Goal: Information Seeking & Learning: Learn about a topic

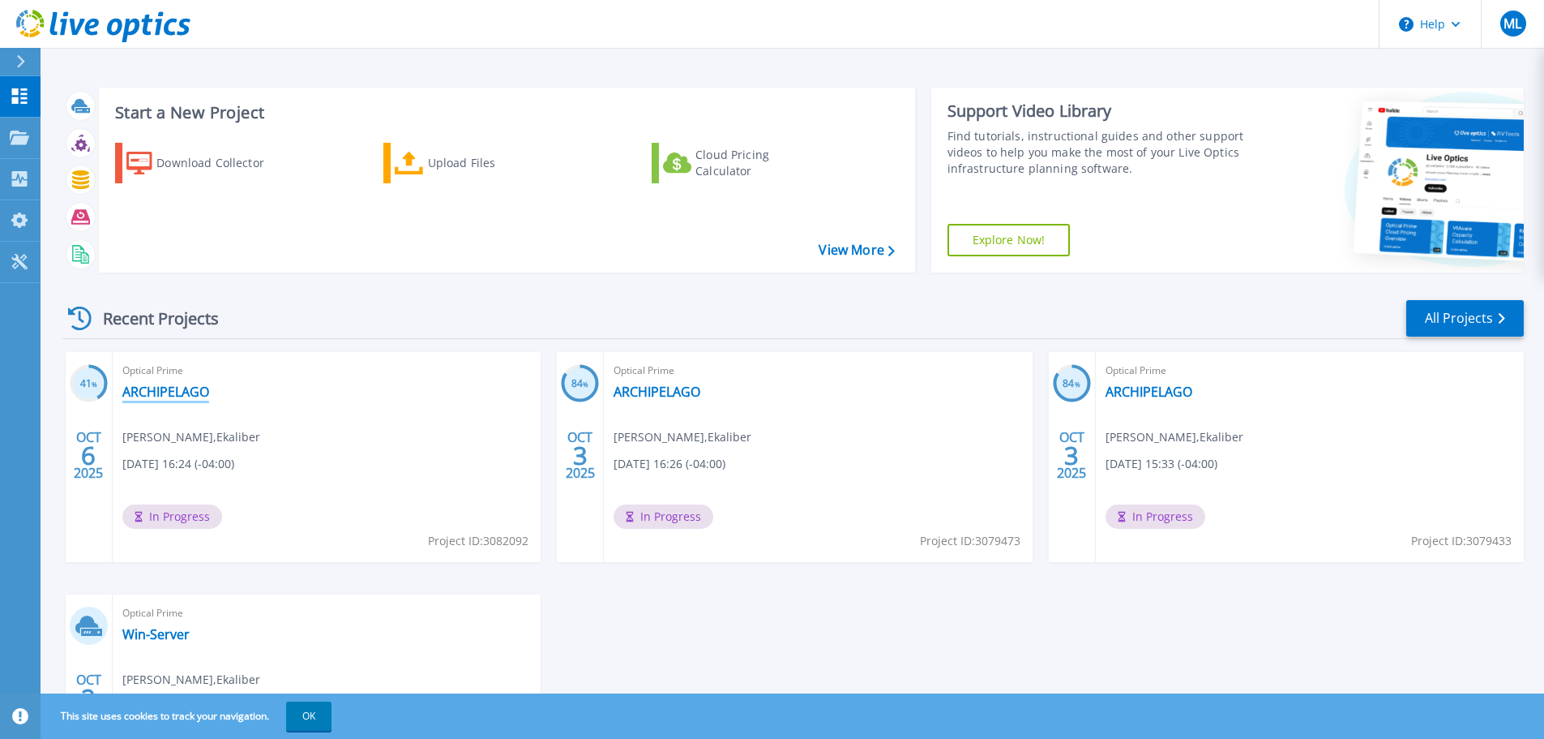
click at [186, 392] on link "ARCHIPELAGO" at bounding box center [165, 391] width 87 height 16
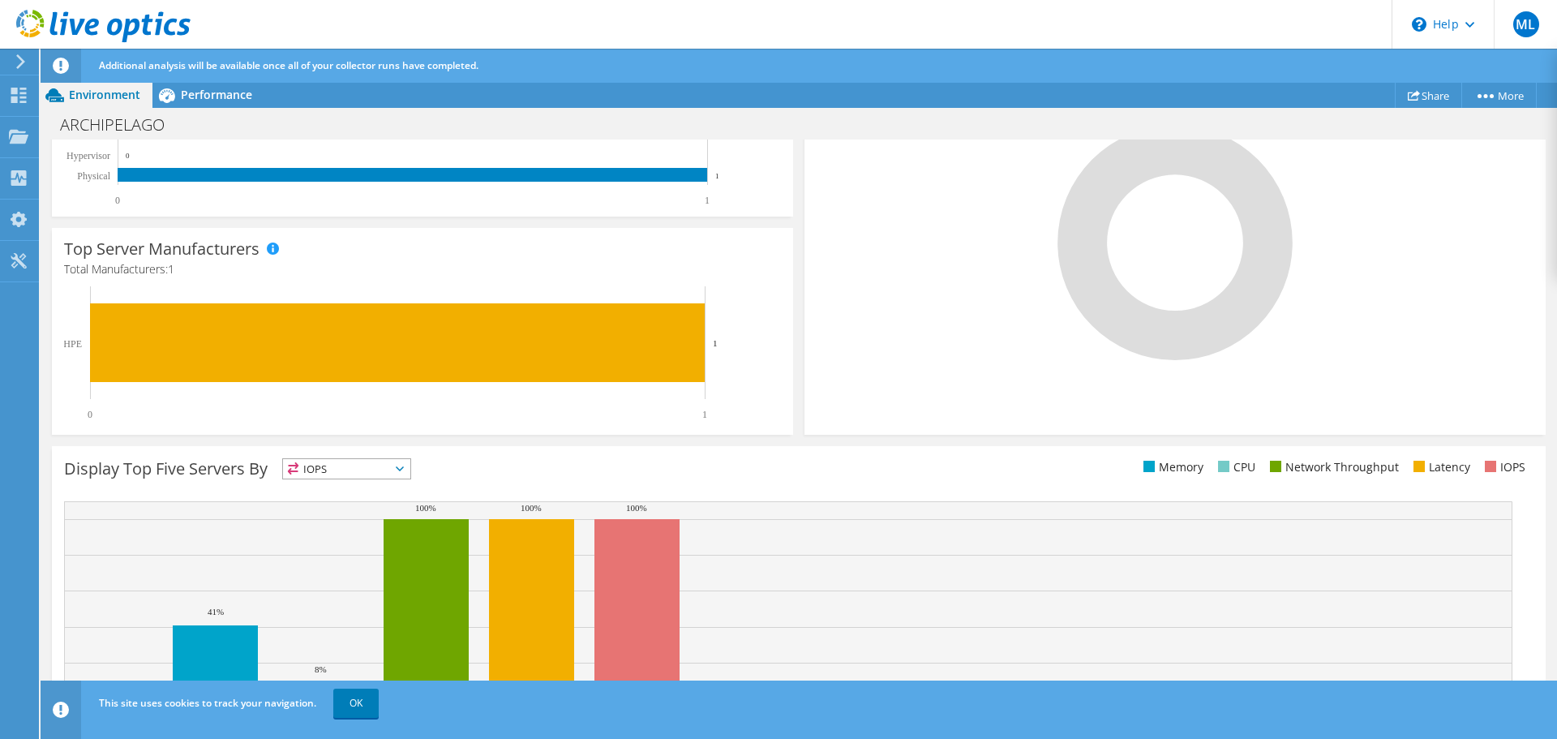
scroll to position [439, 0]
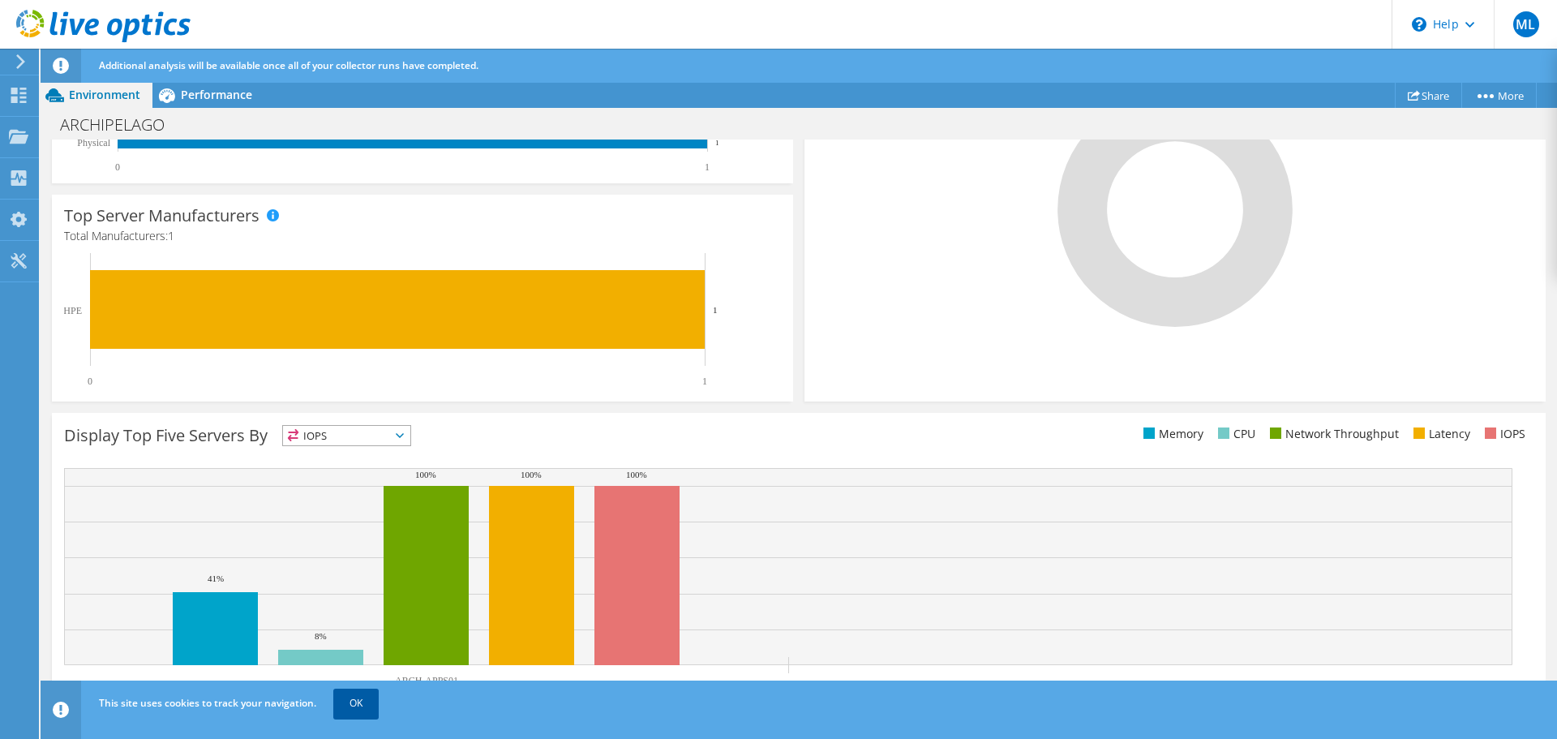
click at [363, 707] on link "OK" at bounding box center [355, 702] width 45 height 29
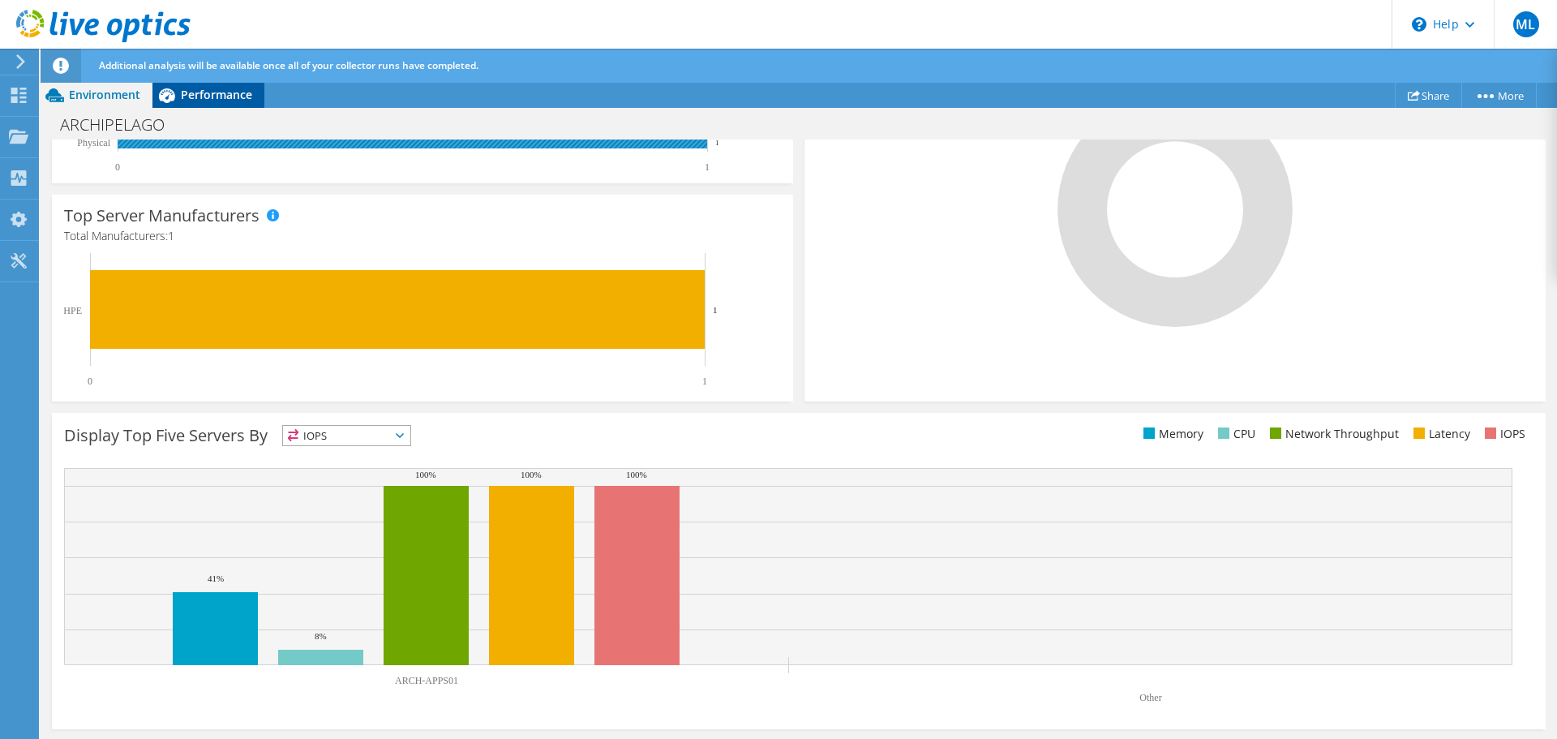
click at [223, 100] on span "Performance" at bounding box center [216, 94] width 71 height 15
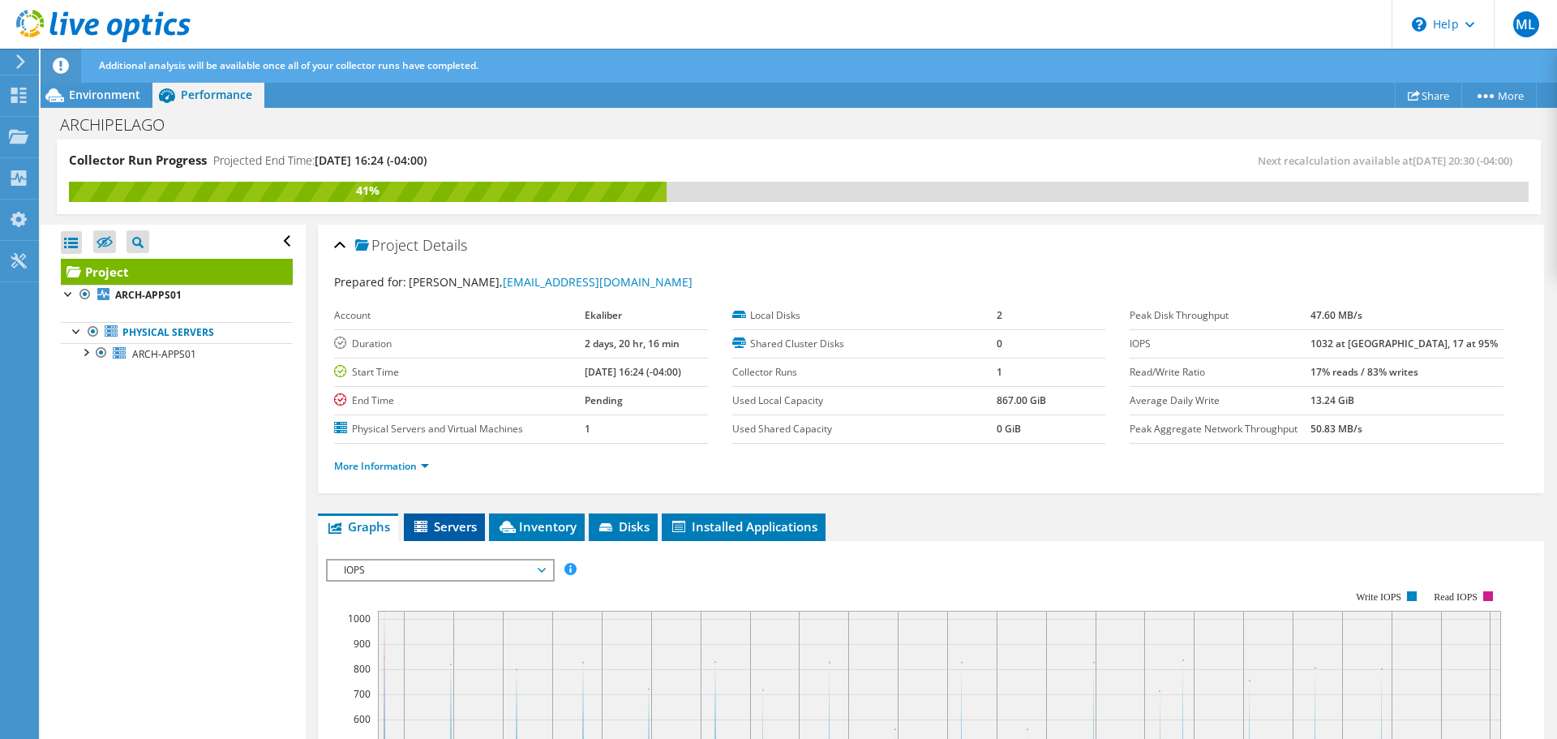
click at [452, 526] on span "Servers" at bounding box center [444, 526] width 65 height 16
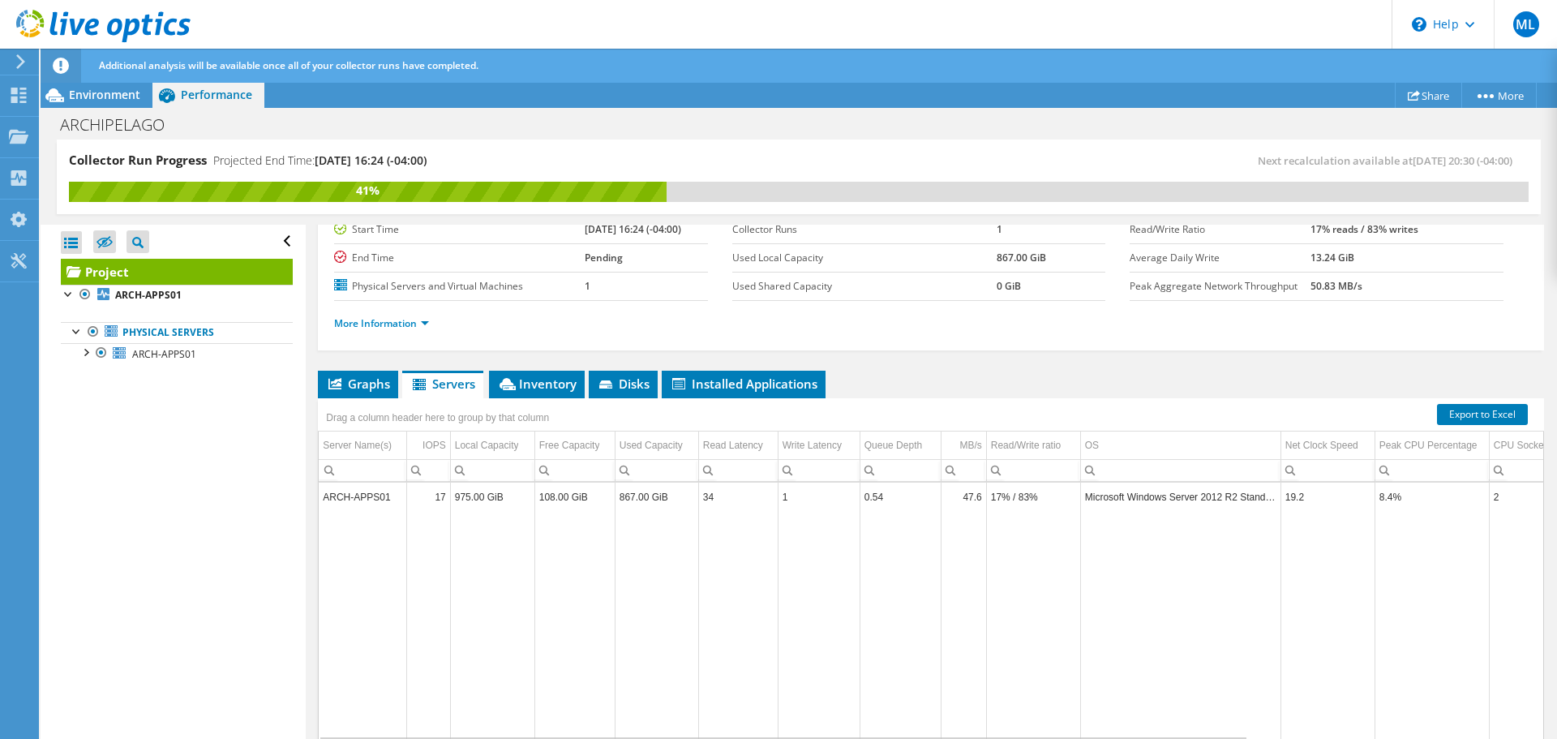
scroll to position [162, 0]
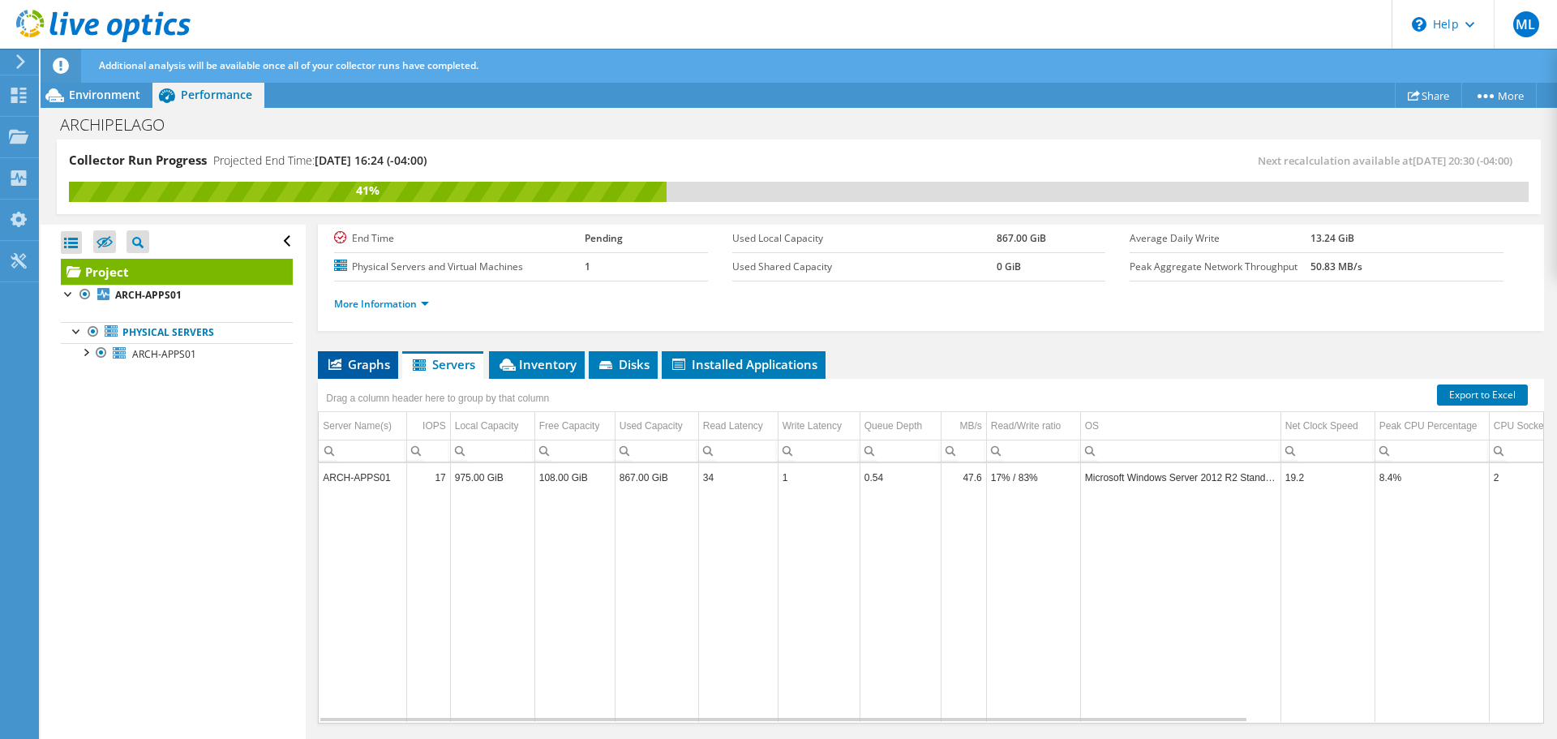
click at [378, 362] on span "Graphs" at bounding box center [358, 364] width 64 height 16
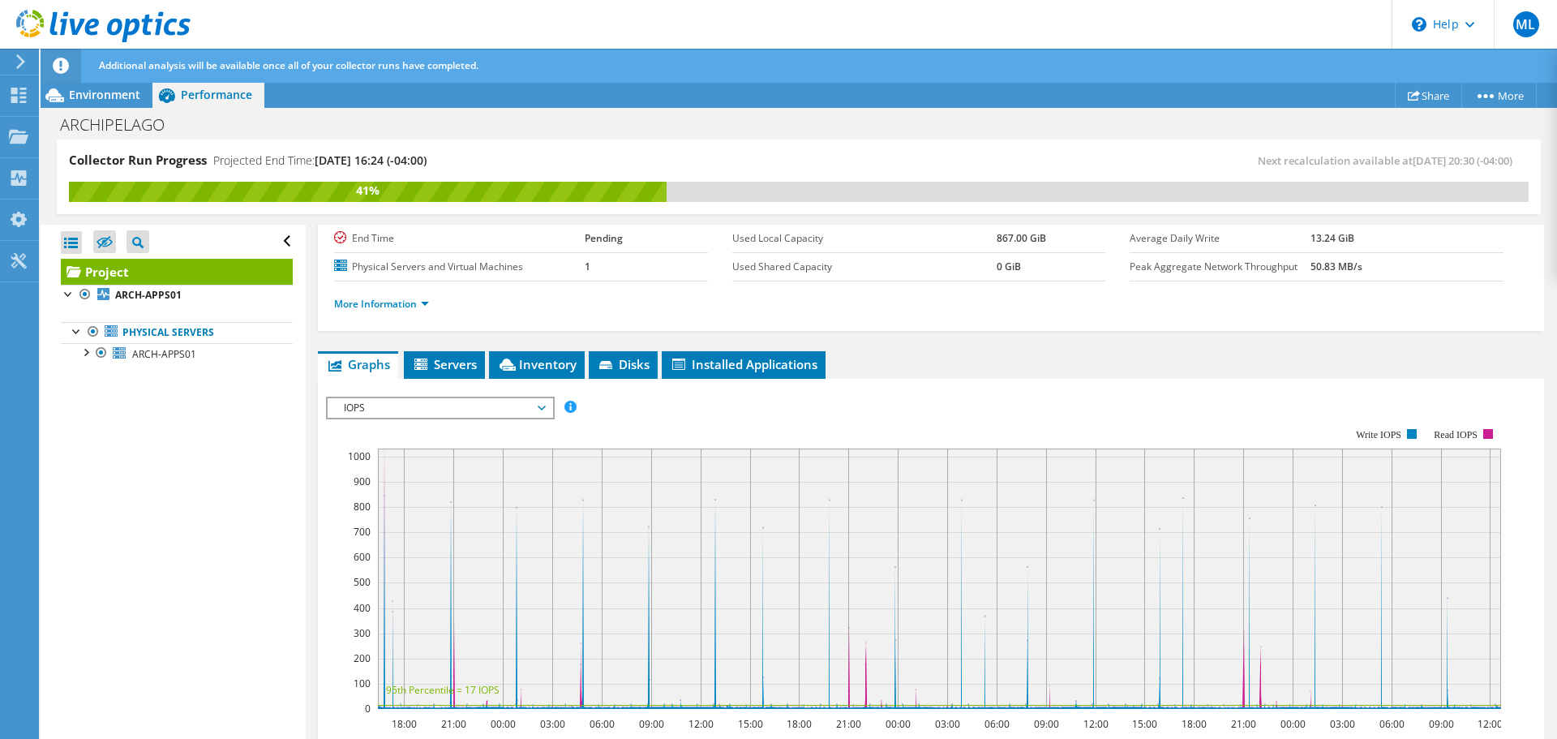
click at [535, 404] on span "IOPS" at bounding box center [440, 407] width 208 height 19
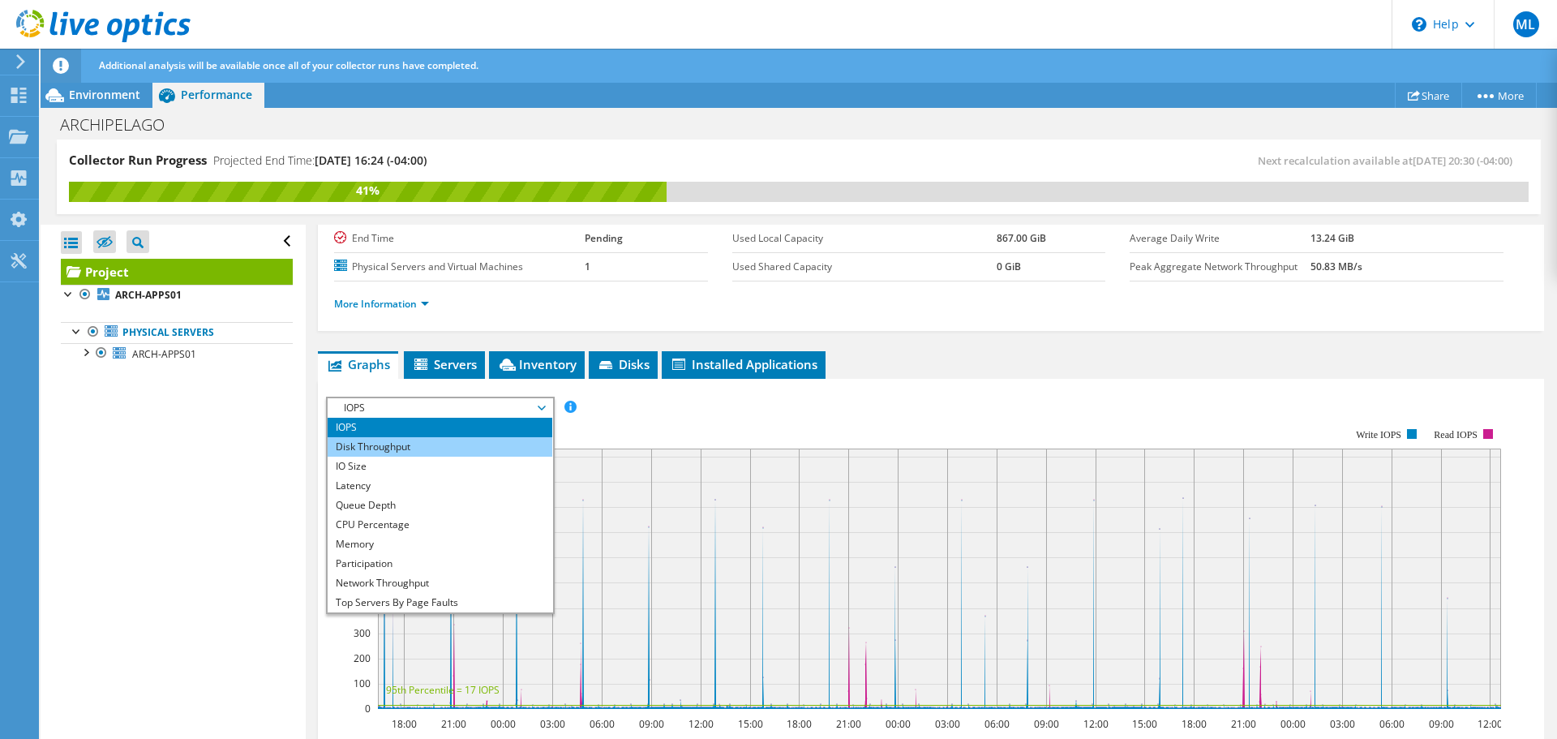
click at [480, 439] on li "Disk Throughput" at bounding box center [440, 446] width 225 height 19
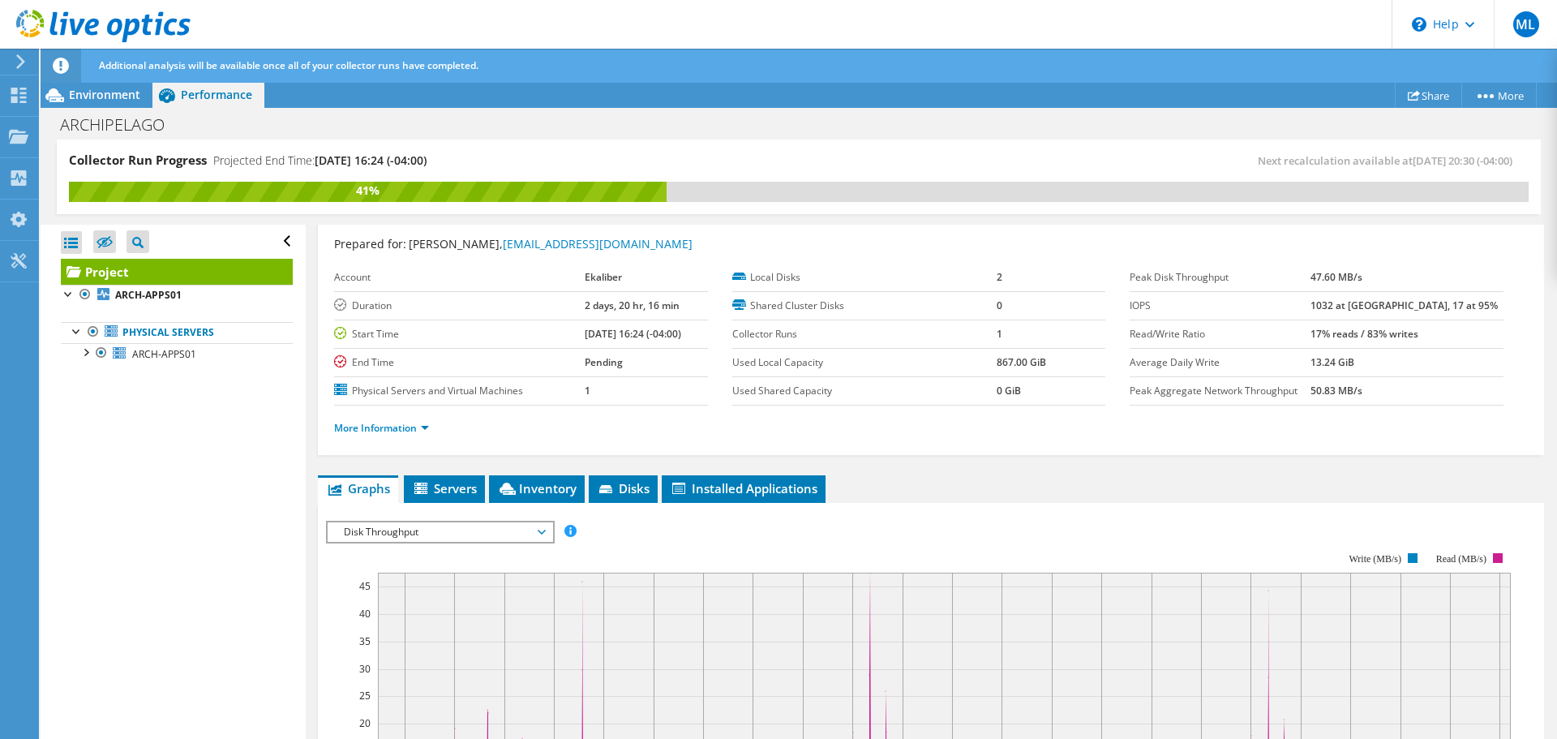
scroll to position [0, 0]
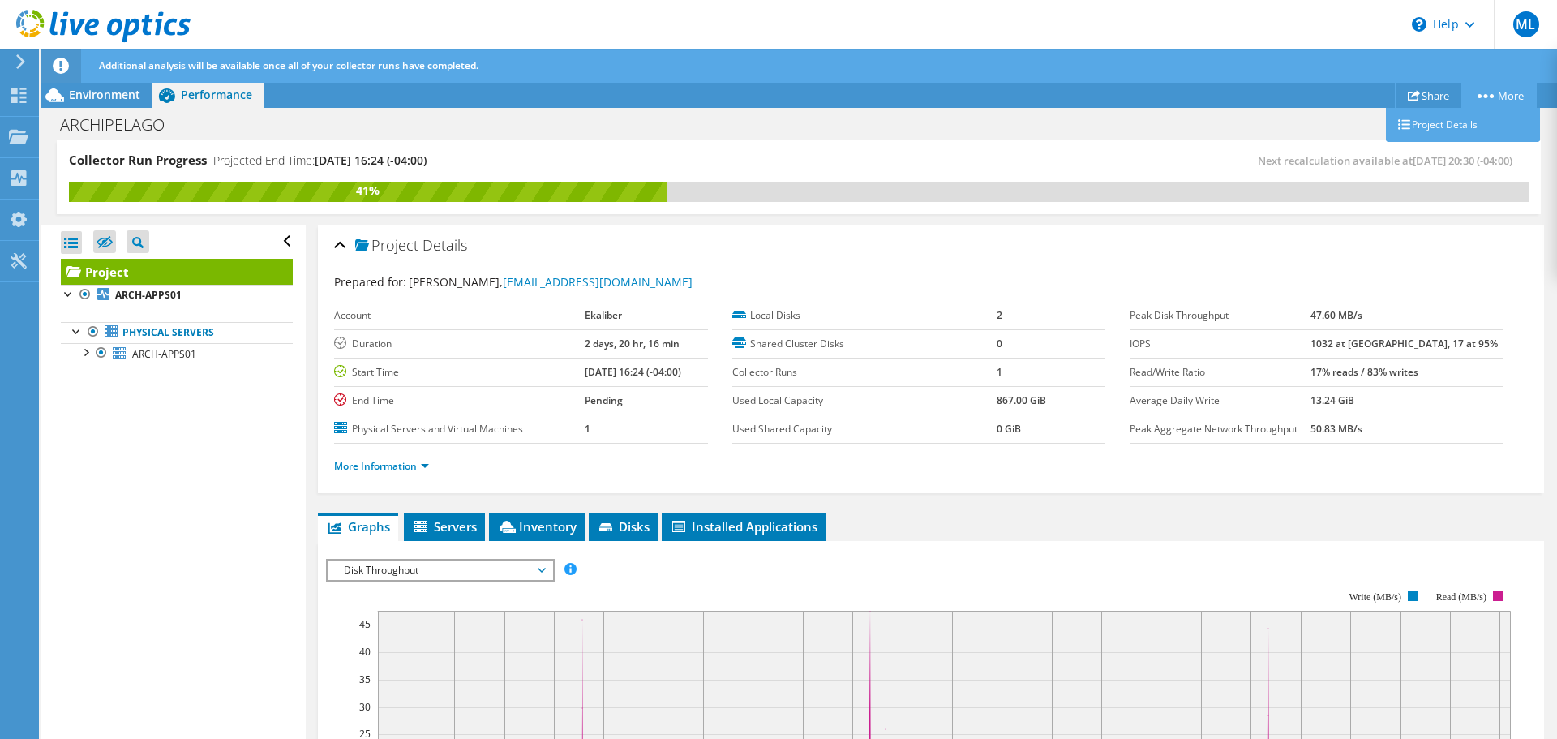
click at [1496, 91] on link "More" at bounding box center [1498, 95] width 75 height 25
click at [379, 462] on link "More Information" at bounding box center [381, 466] width 95 height 14
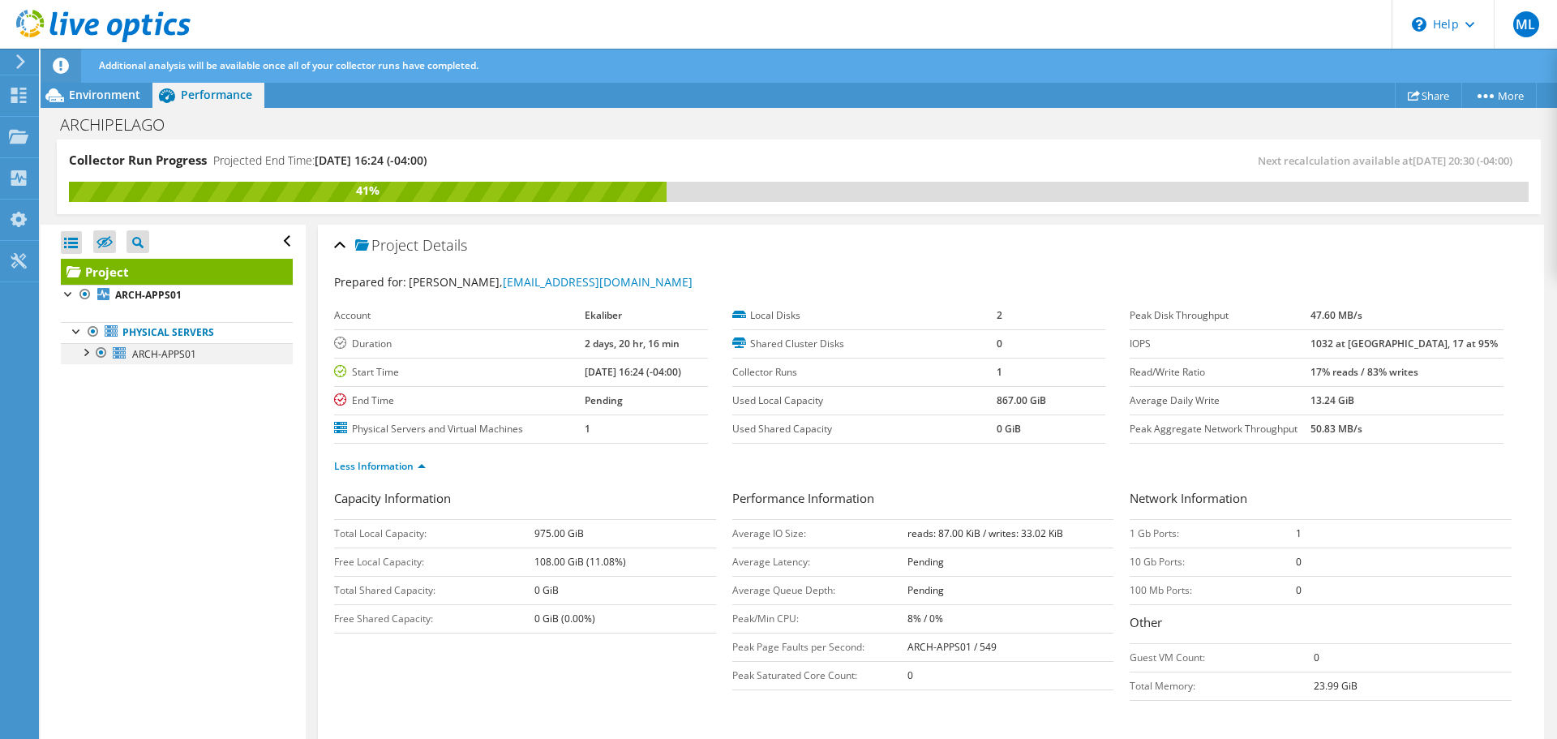
click at [87, 353] on div at bounding box center [85, 351] width 16 height 16
click at [92, 415] on div at bounding box center [93, 415] width 16 height 16
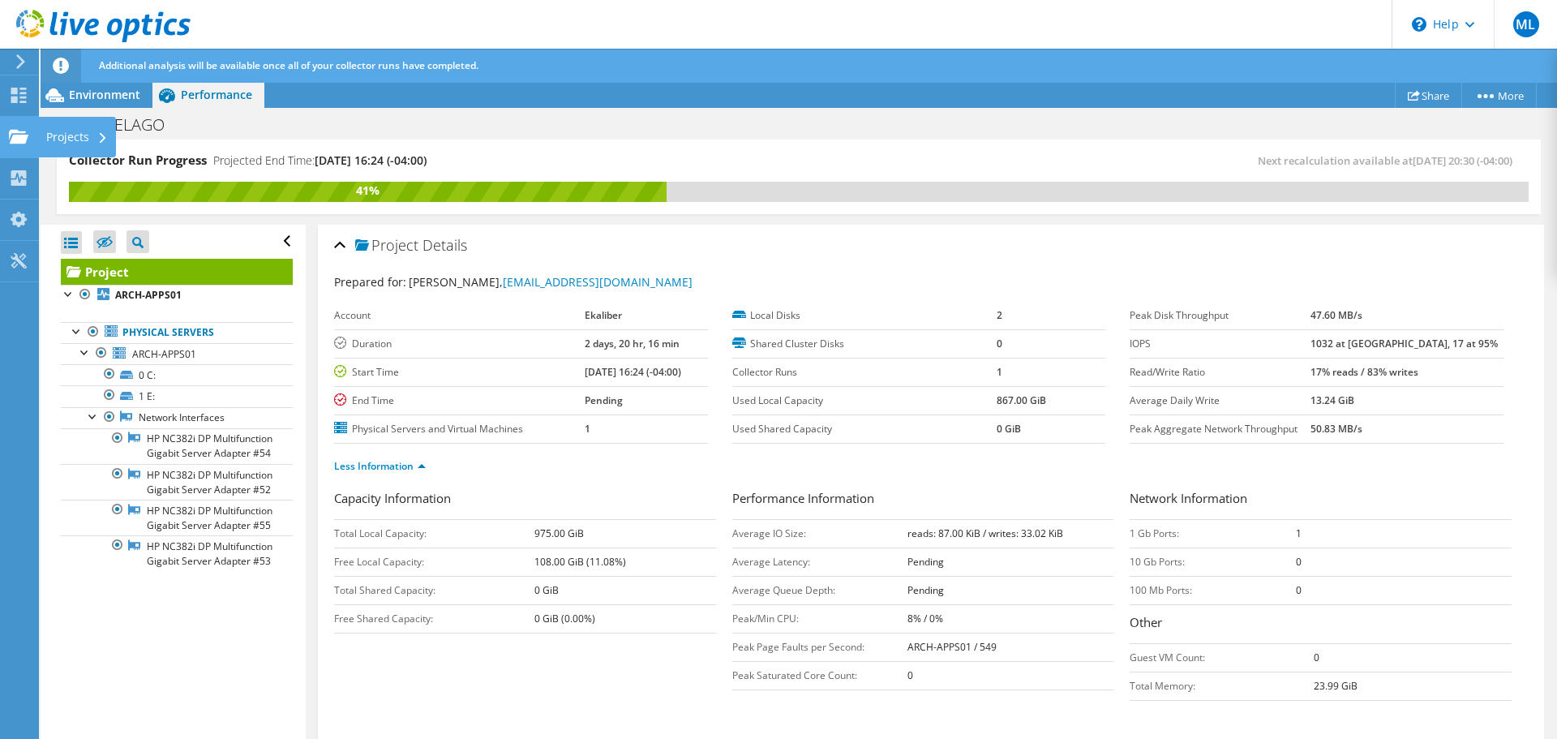
click at [75, 137] on div "Projects" at bounding box center [77, 137] width 78 height 41
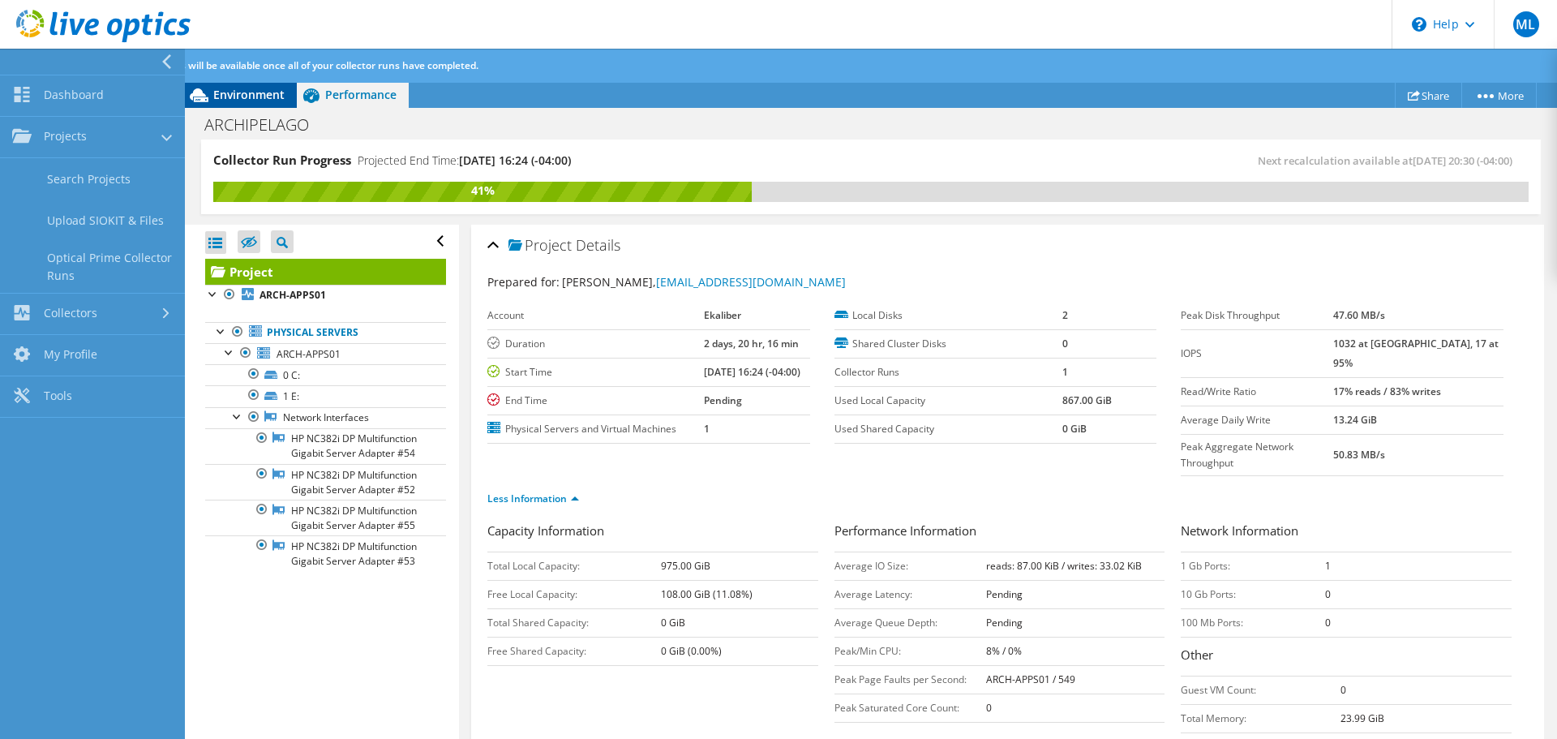
click at [225, 95] on span "Environment" at bounding box center [248, 94] width 71 height 15
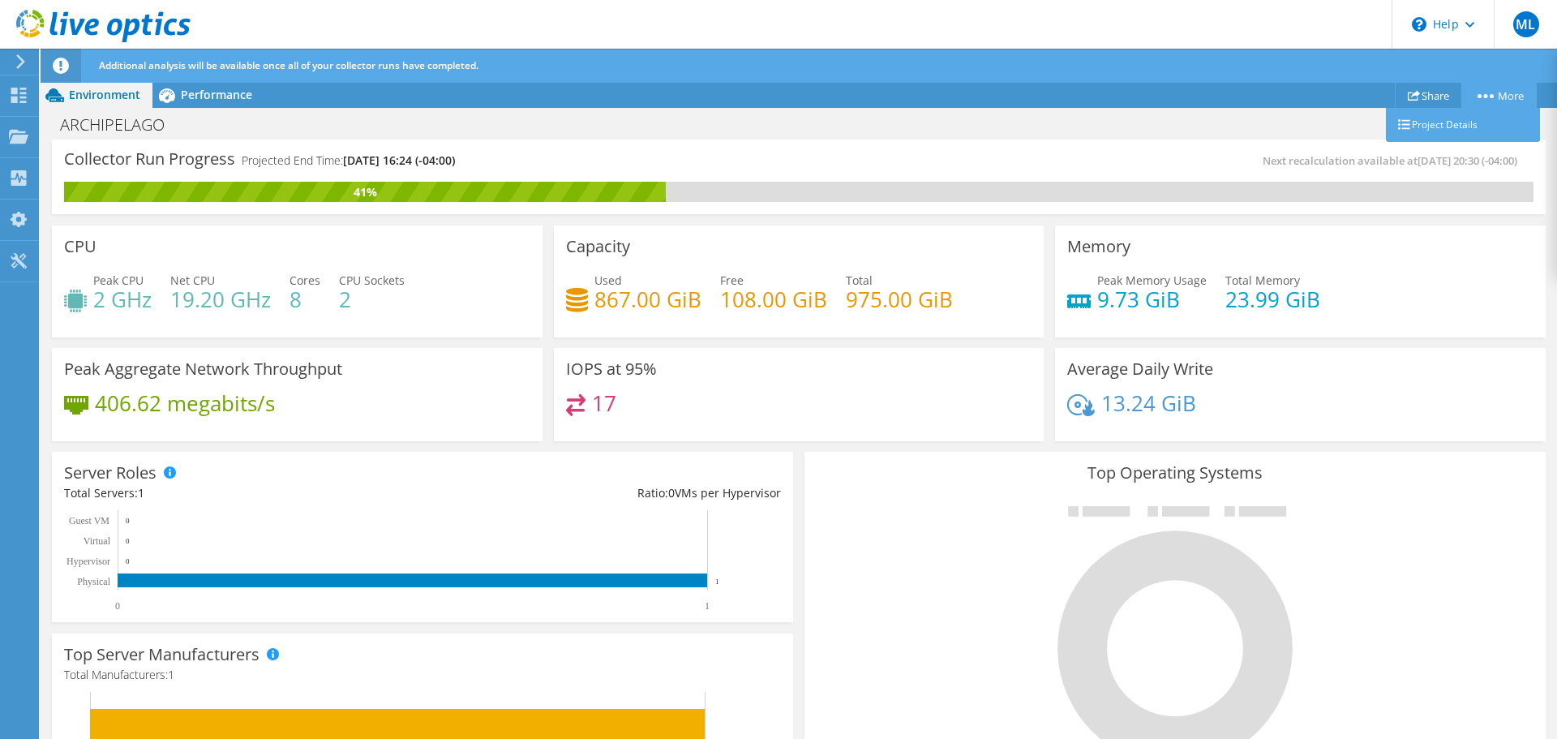
click at [1480, 98] on link "More" at bounding box center [1498, 95] width 75 height 25
click at [1436, 123] on link "Project Details" at bounding box center [1462, 125] width 154 height 34
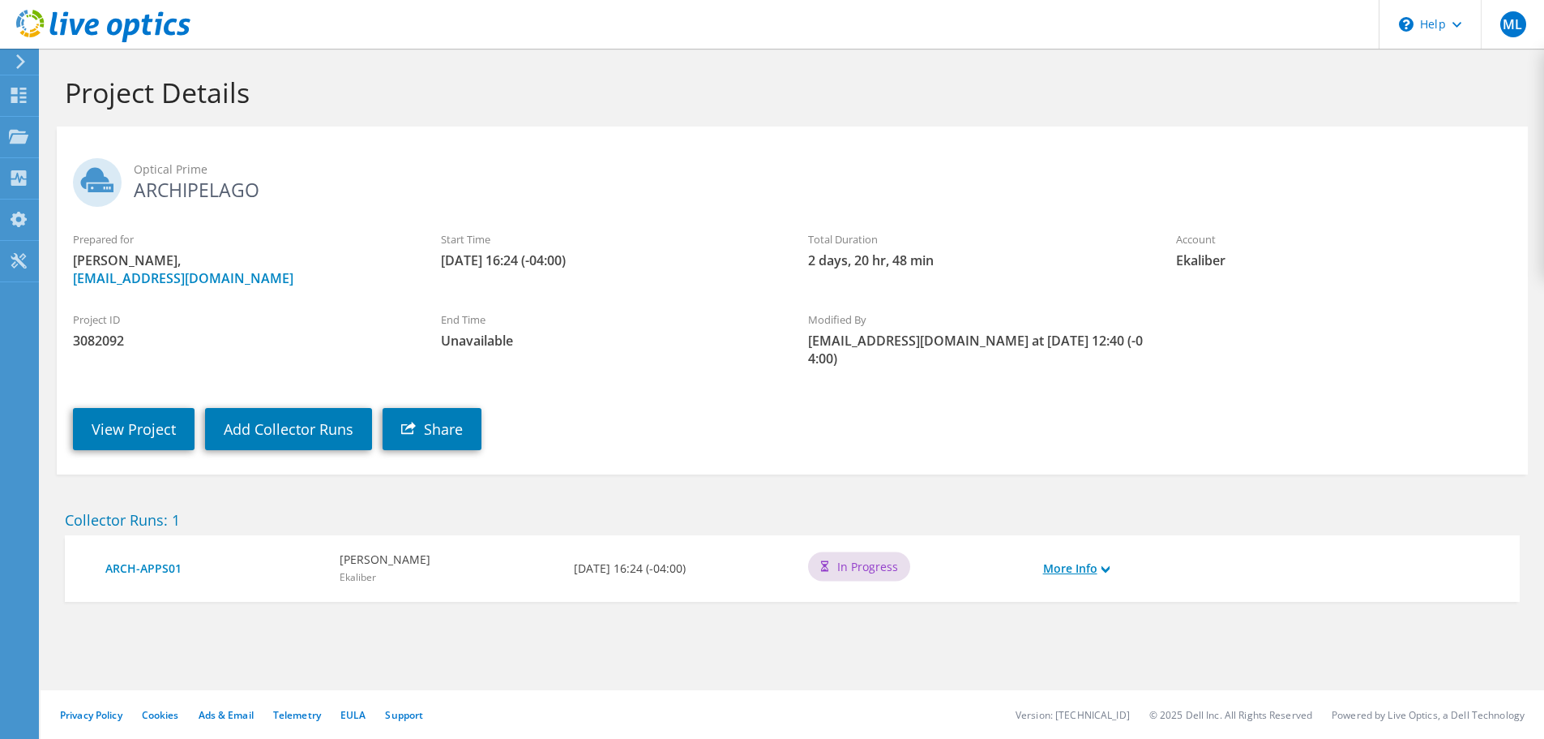
click at [1103, 565] on icon at bounding box center [1106, 569] width 8 height 8
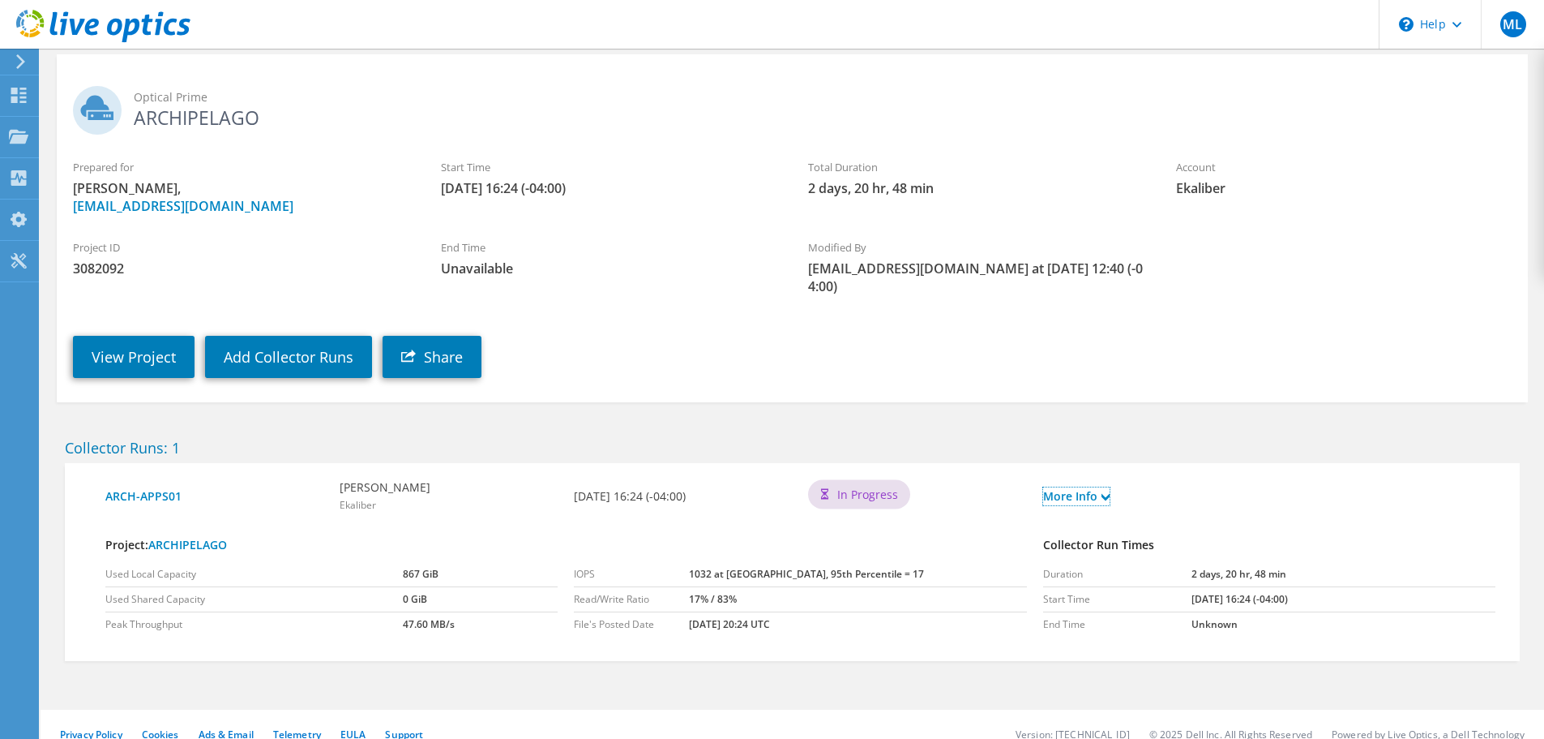
scroll to position [74, 0]
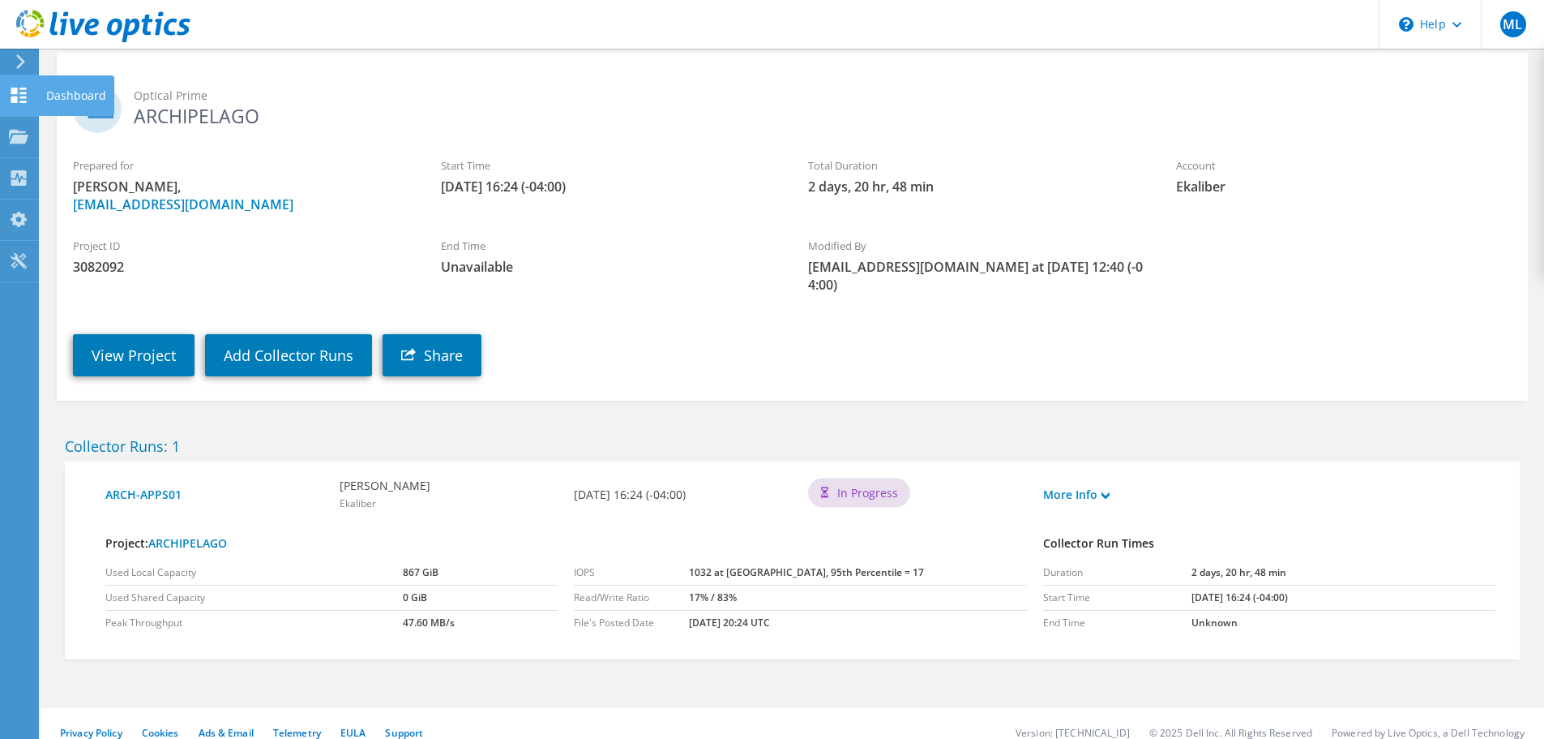
click at [48, 92] on div "Dashboard" at bounding box center [76, 95] width 76 height 41
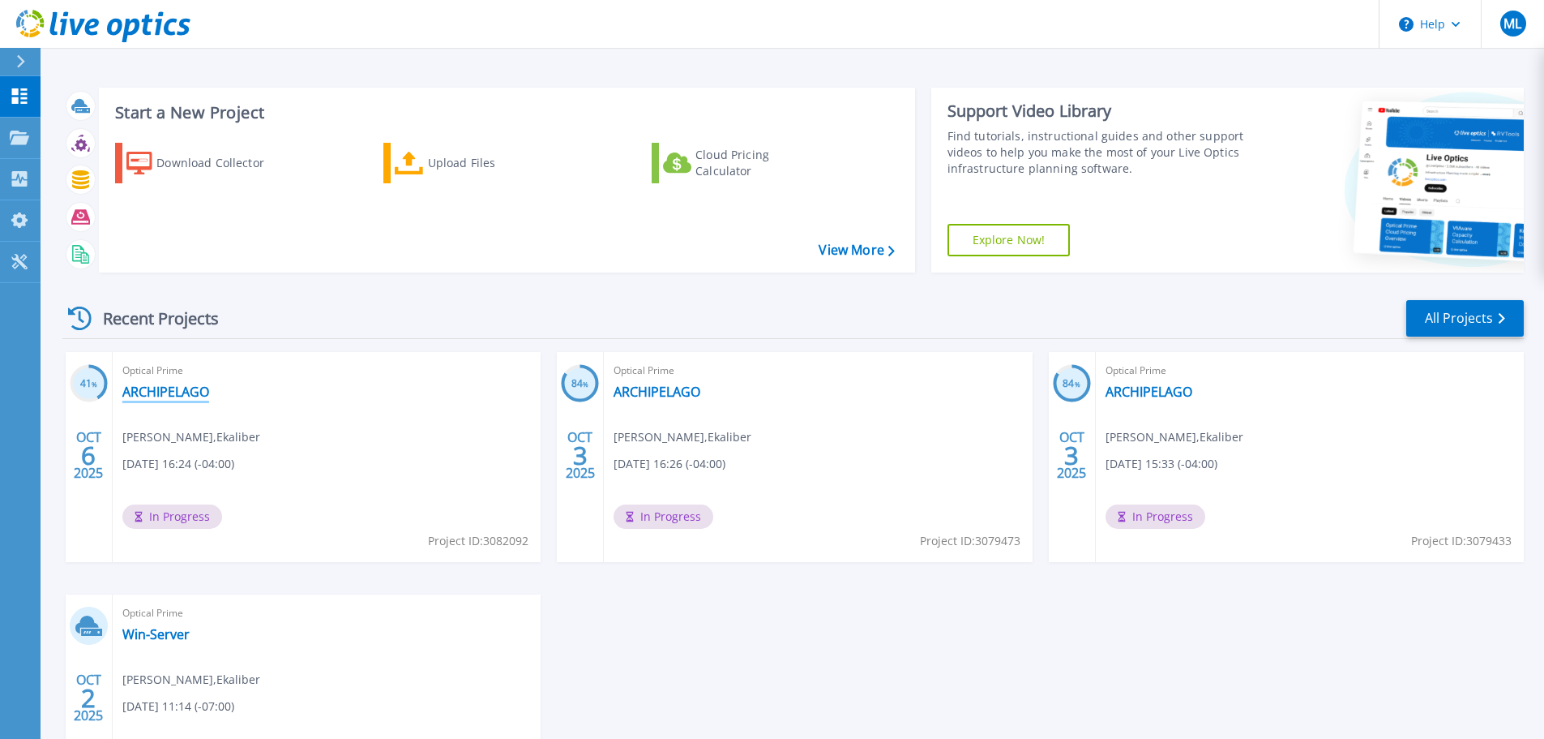
click at [164, 384] on link "ARCHIPELAGO" at bounding box center [165, 391] width 87 height 16
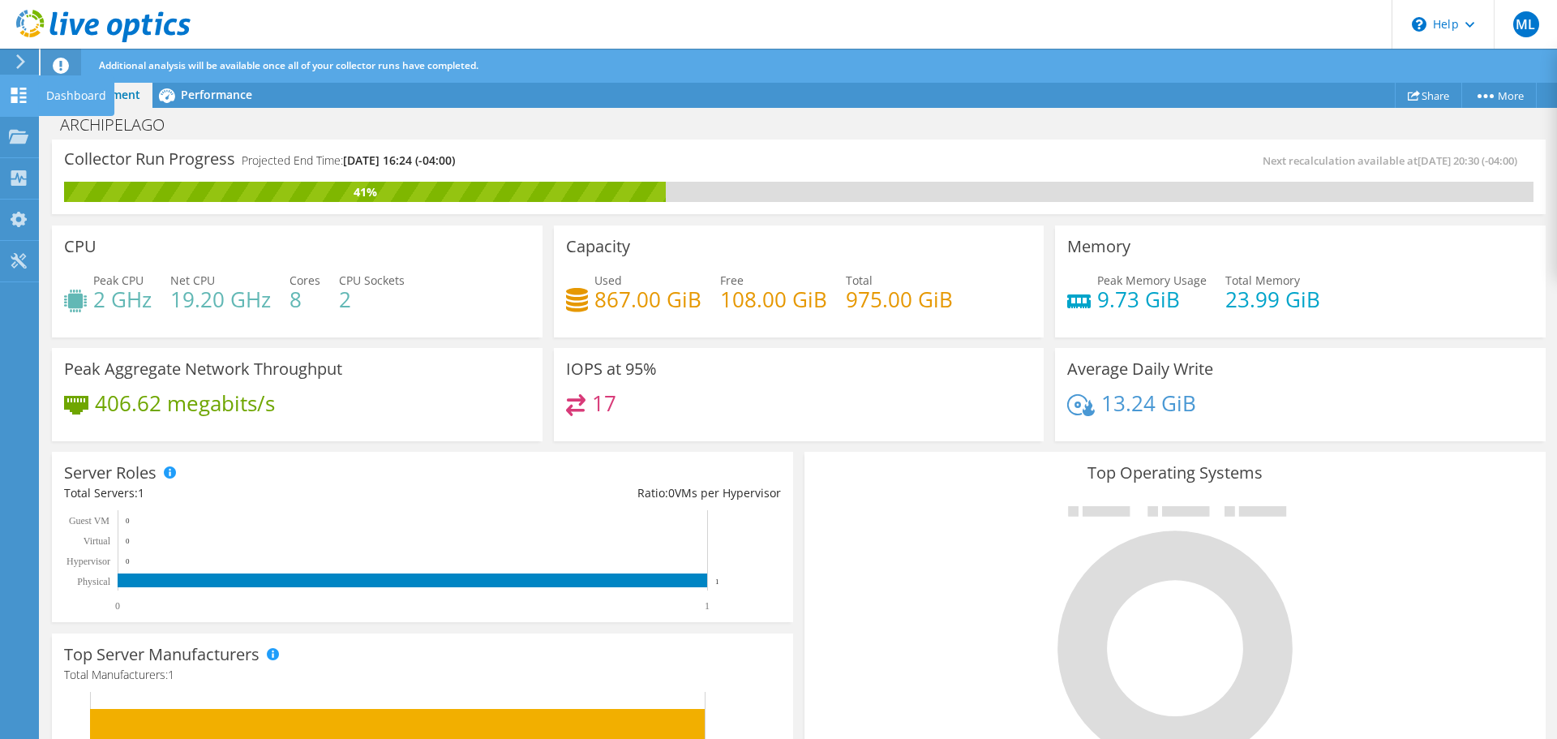
click at [41, 94] on div "Dashboard" at bounding box center [76, 95] width 76 height 41
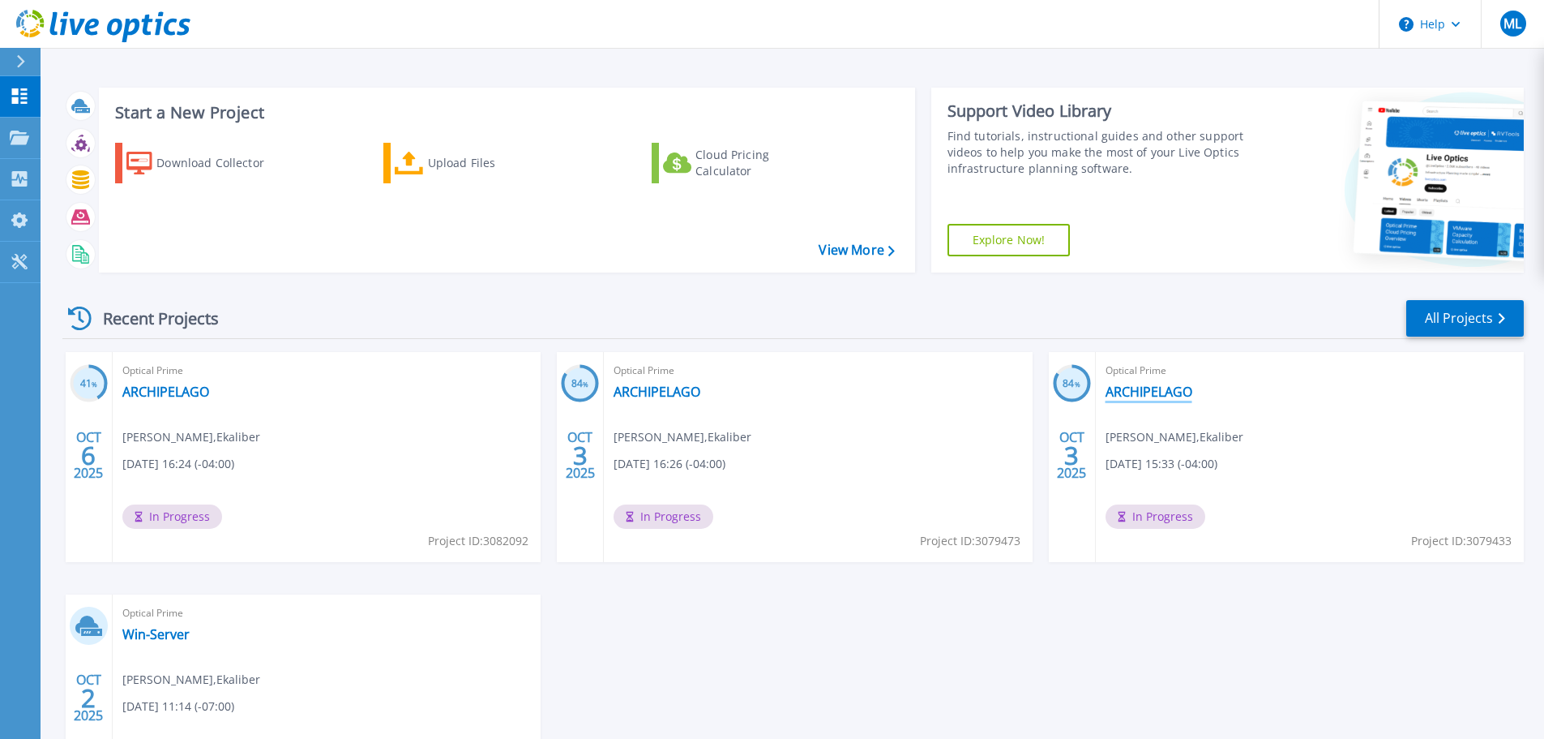
click at [1128, 396] on link "ARCHIPELAGO" at bounding box center [1149, 391] width 87 height 16
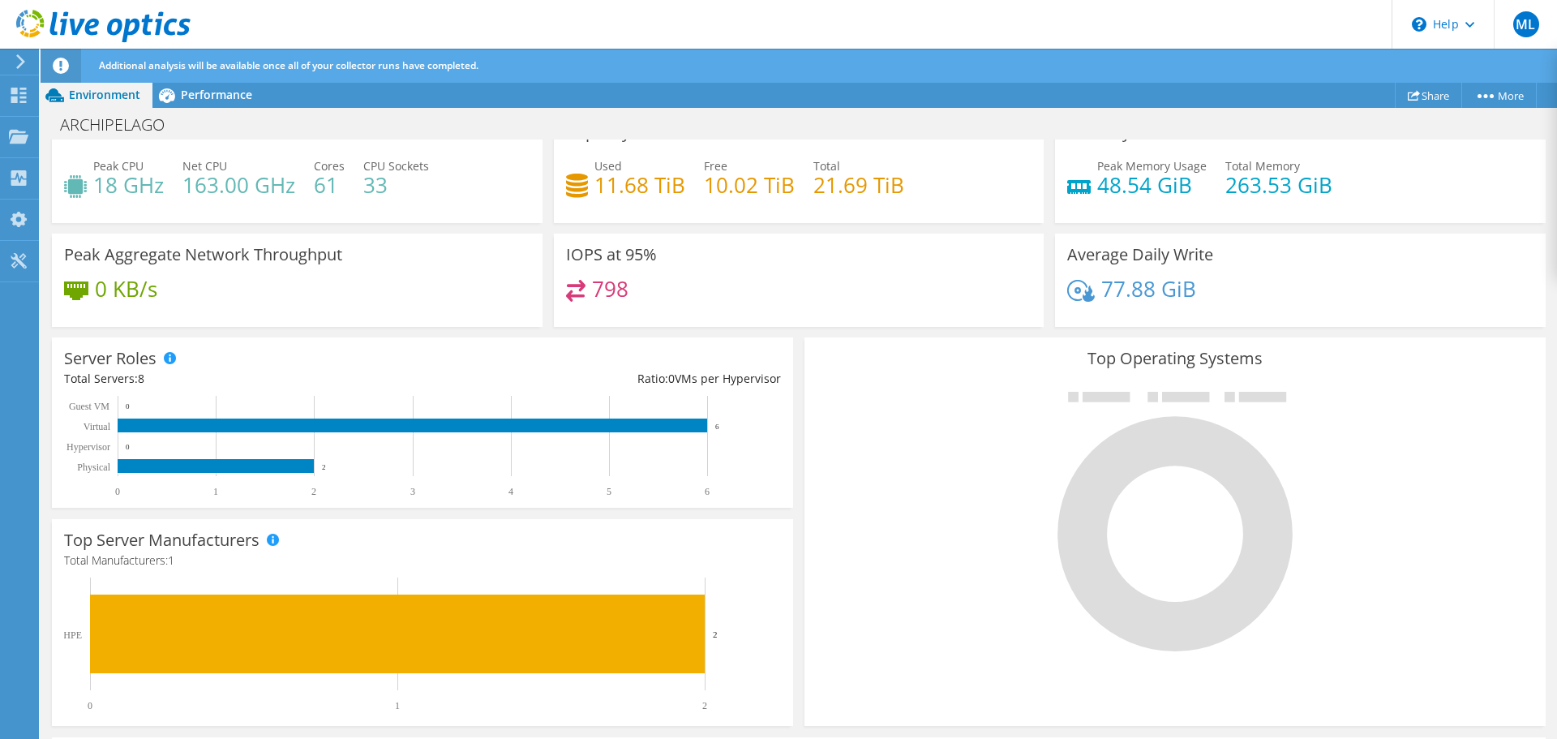
scroll to position [243, 0]
click at [189, 96] on span "Performance" at bounding box center [216, 94] width 71 height 15
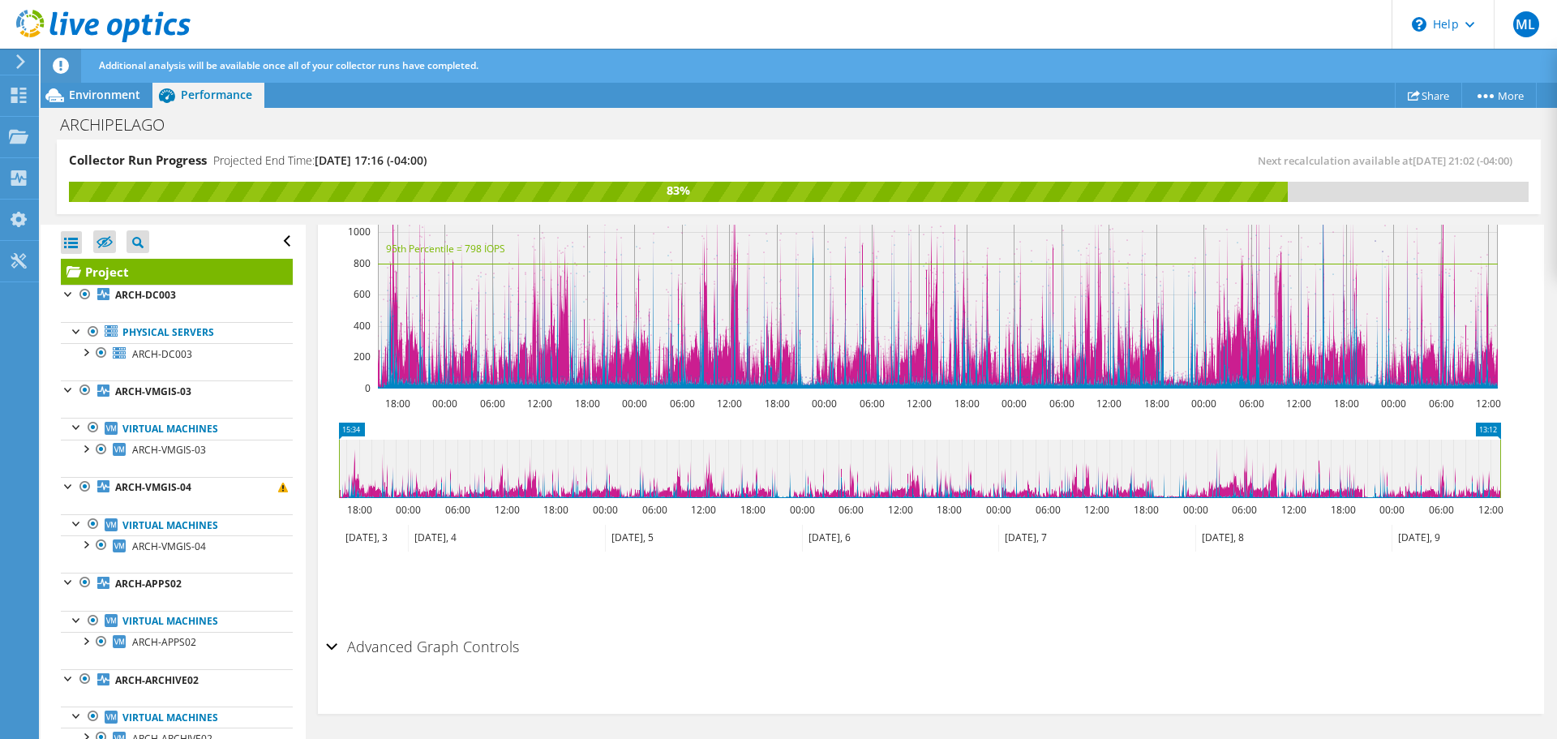
scroll to position [484, 0]
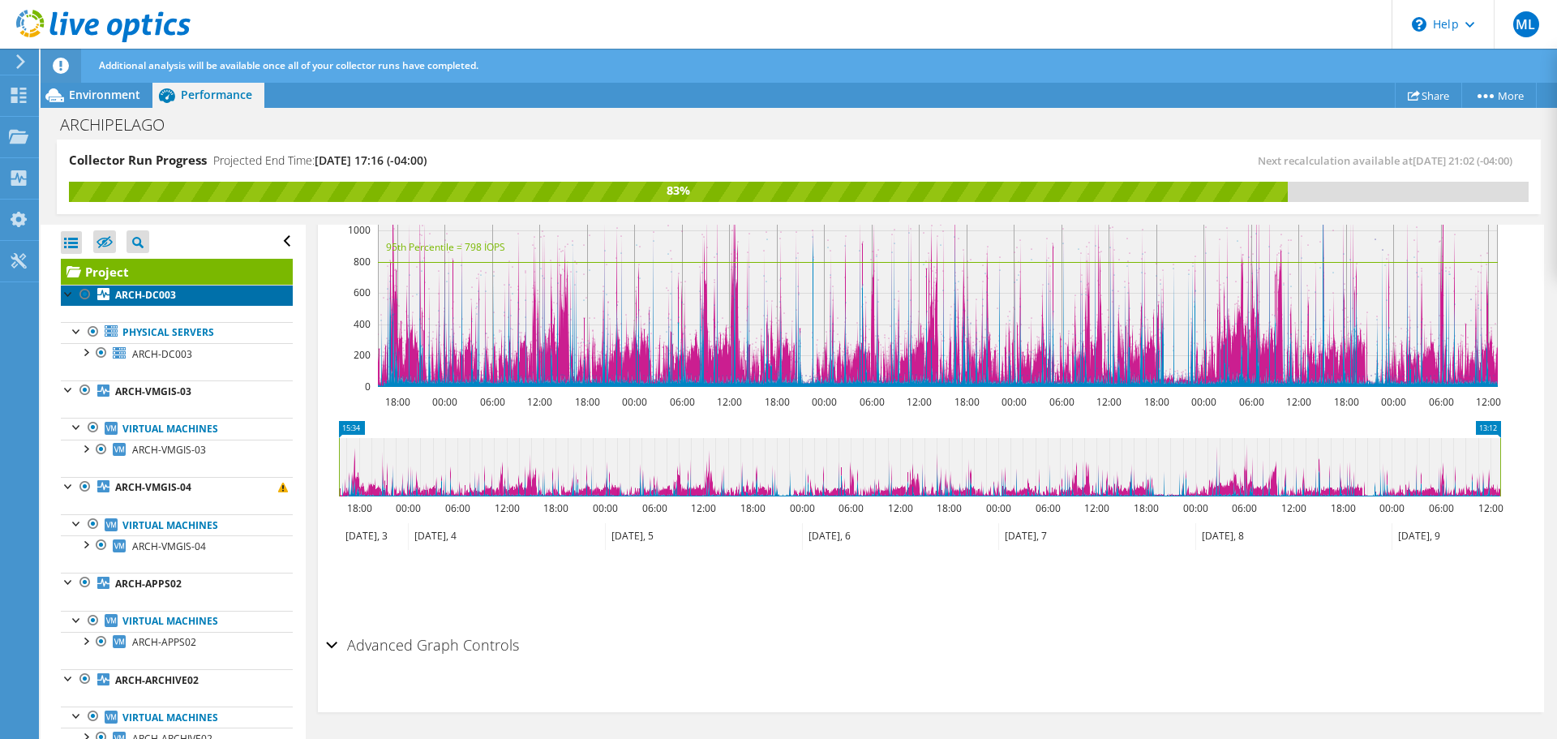
click at [161, 294] on b "ARCH-DC003" at bounding box center [145, 295] width 61 height 14
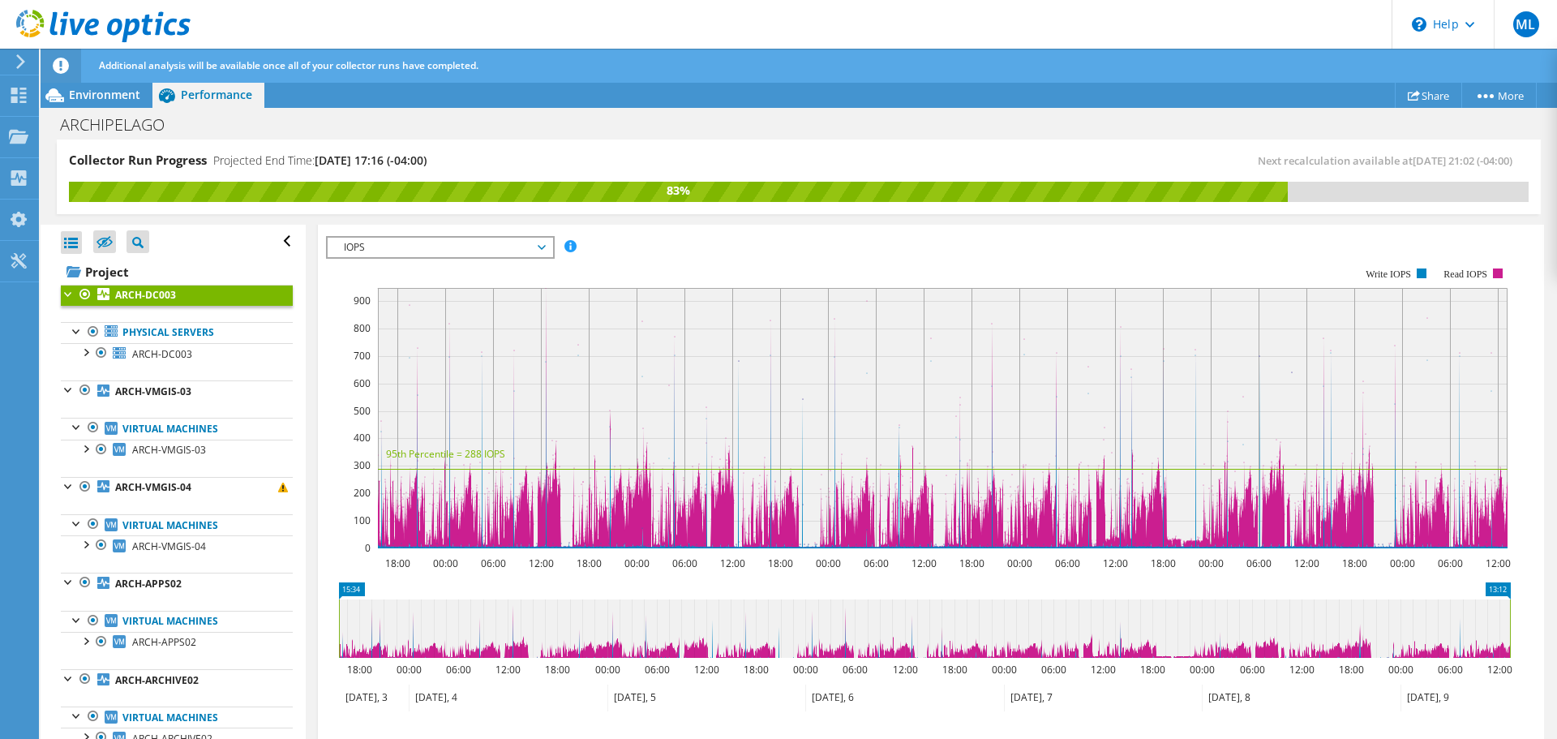
scroll to position [305, 0]
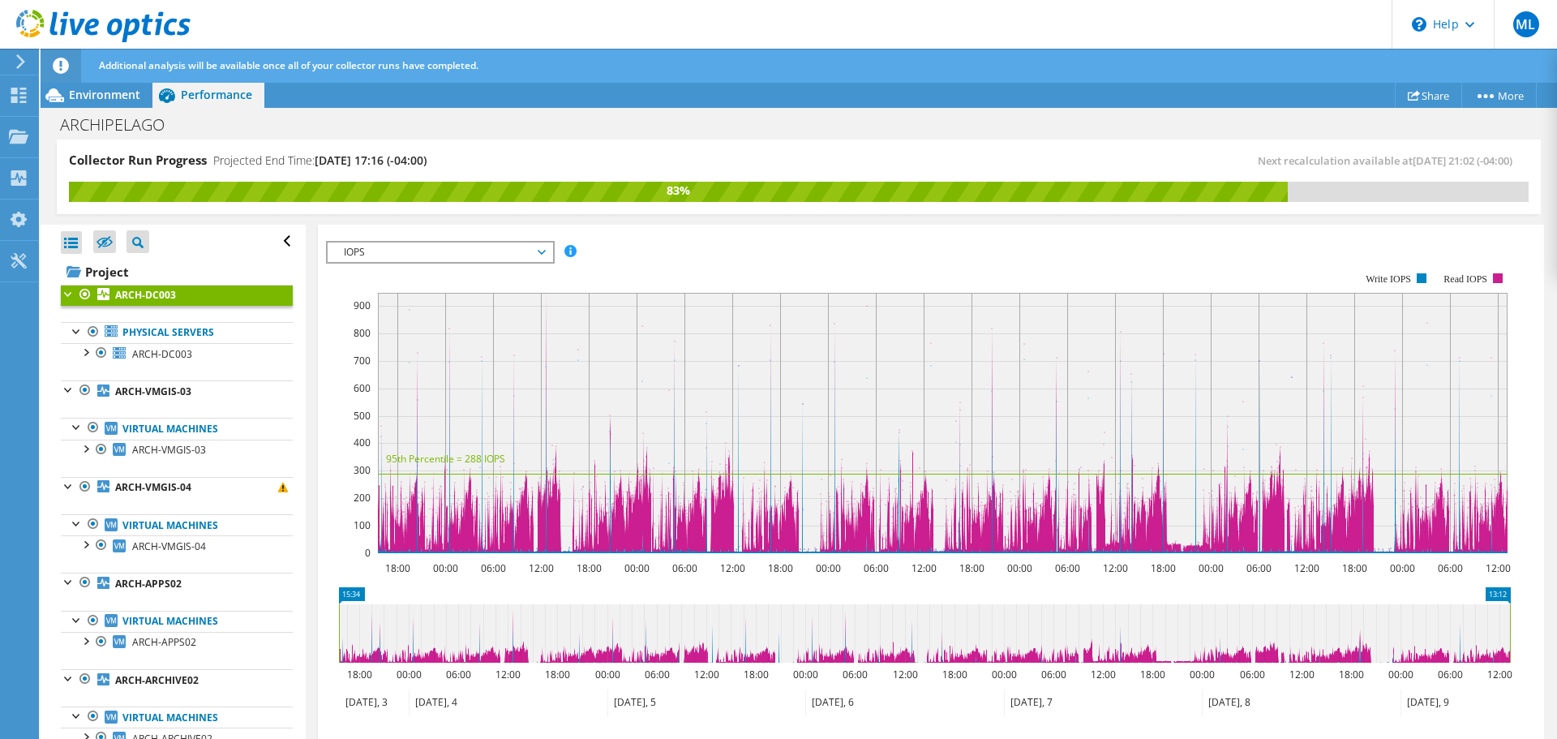
click at [541, 244] on span "IOPS" at bounding box center [440, 251] width 208 height 19
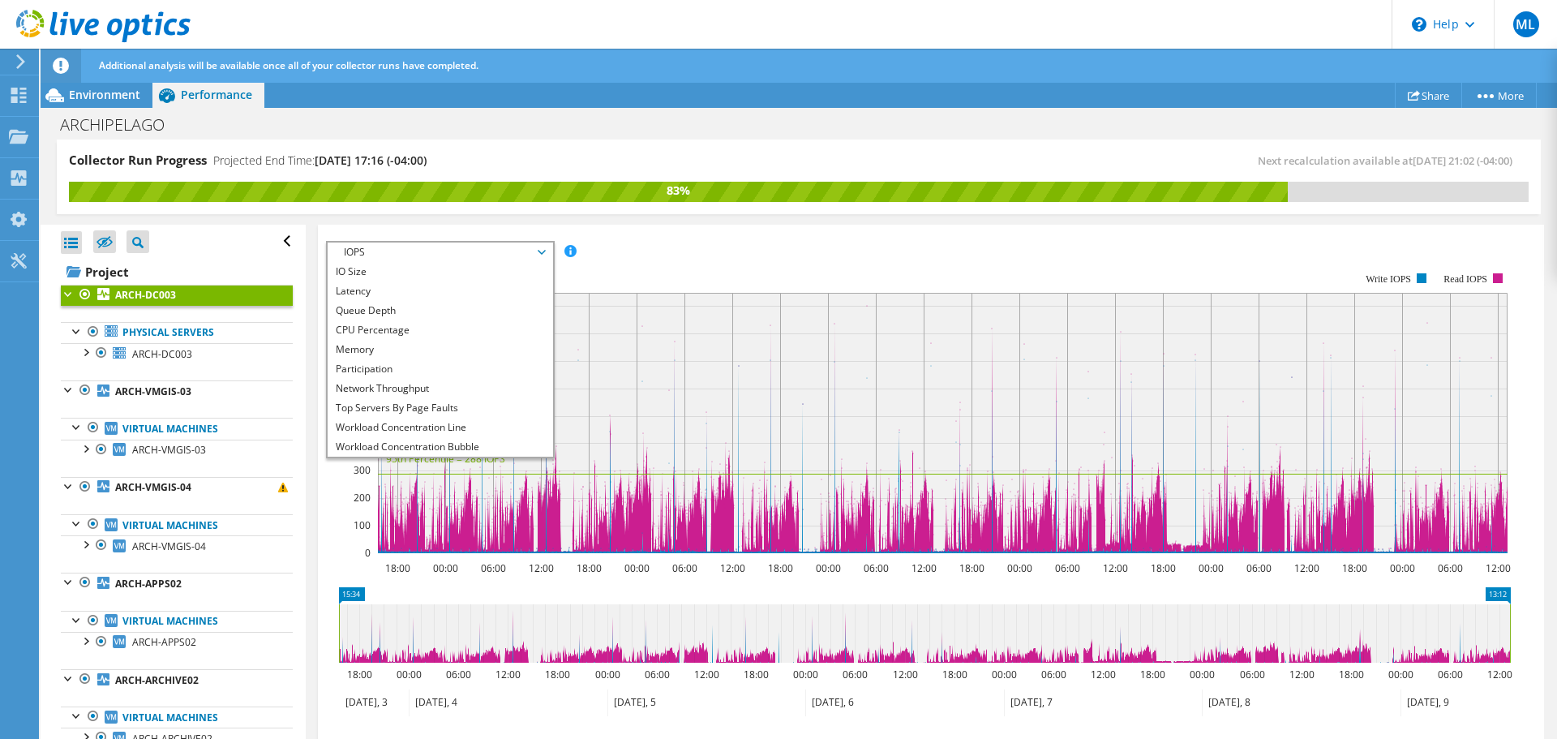
scroll to position [58, 0]
click at [424, 437] on li "All" at bounding box center [440, 446] width 225 height 19
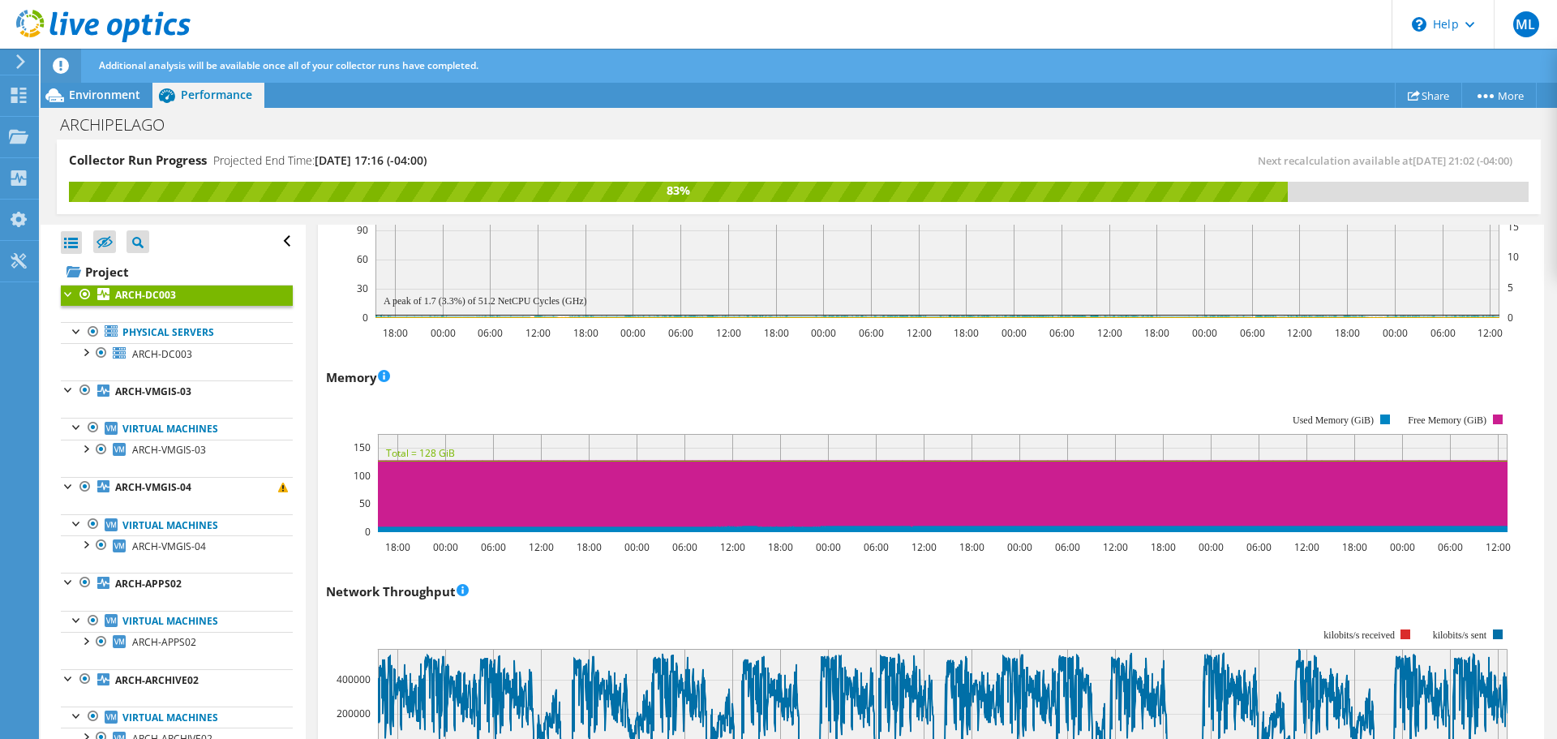
scroll to position [759, 0]
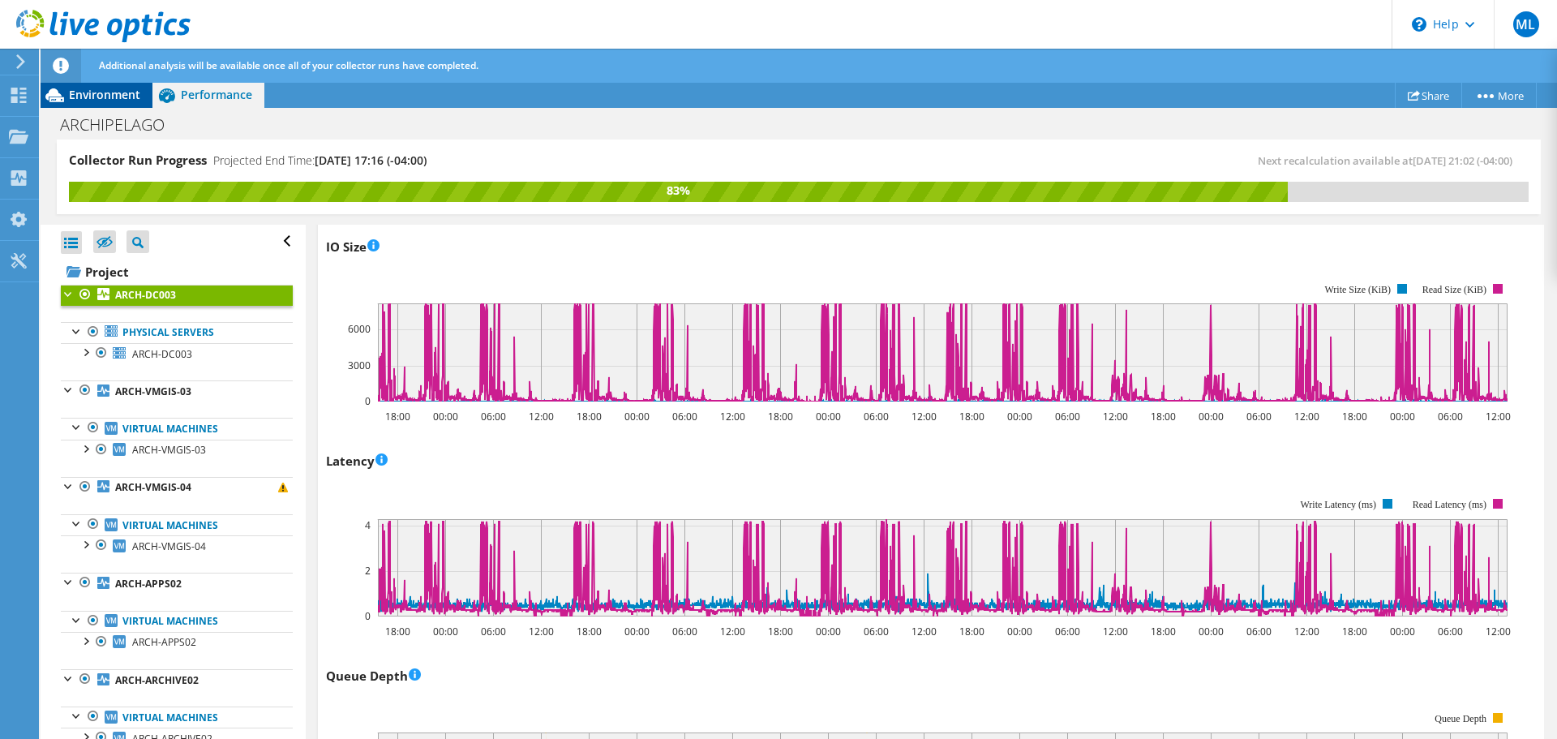
click at [113, 95] on span "Environment" at bounding box center [104, 94] width 71 height 15
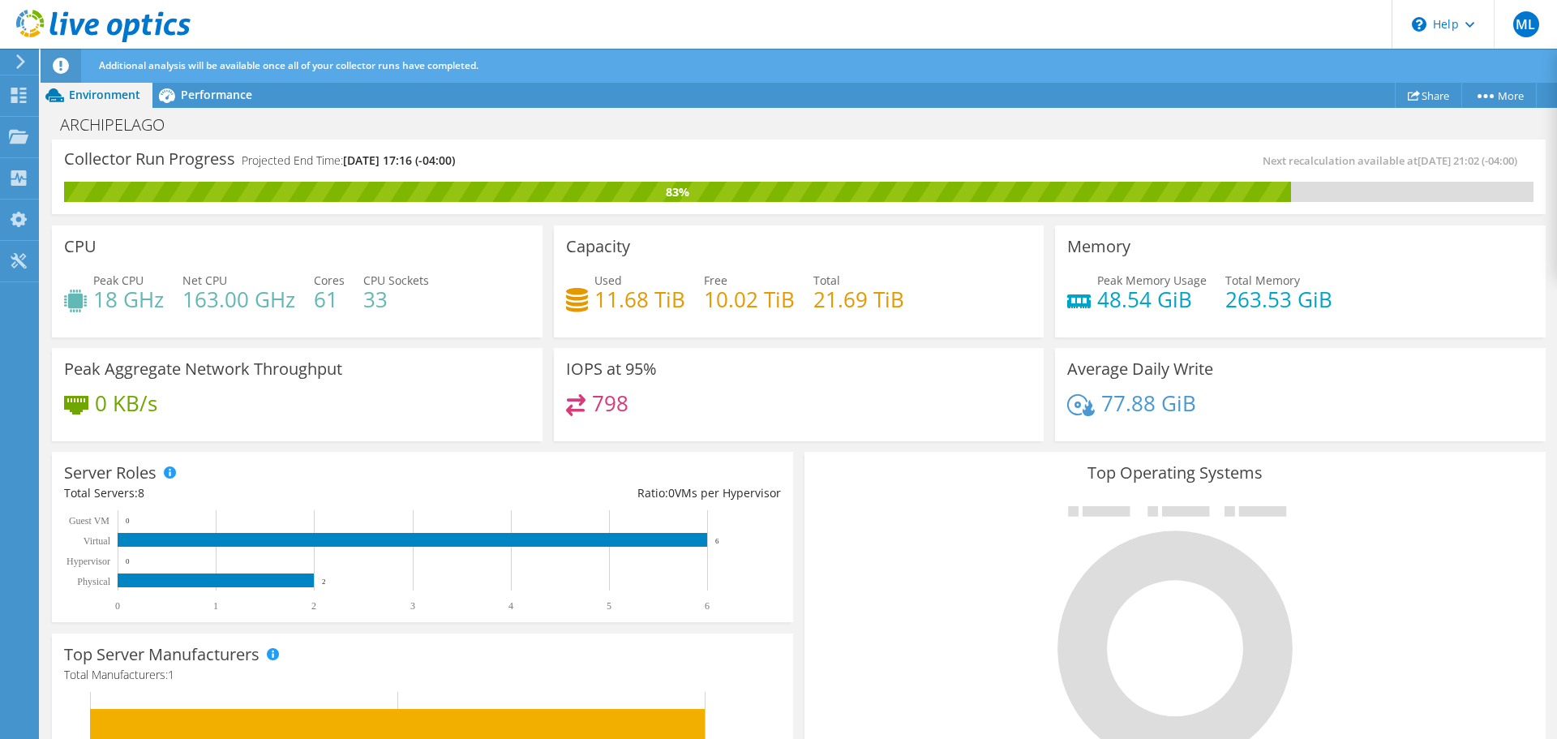
scroll to position [1083, 0]
click at [191, 92] on span "Performance" at bounding box center [216, 94] width 71 height 15
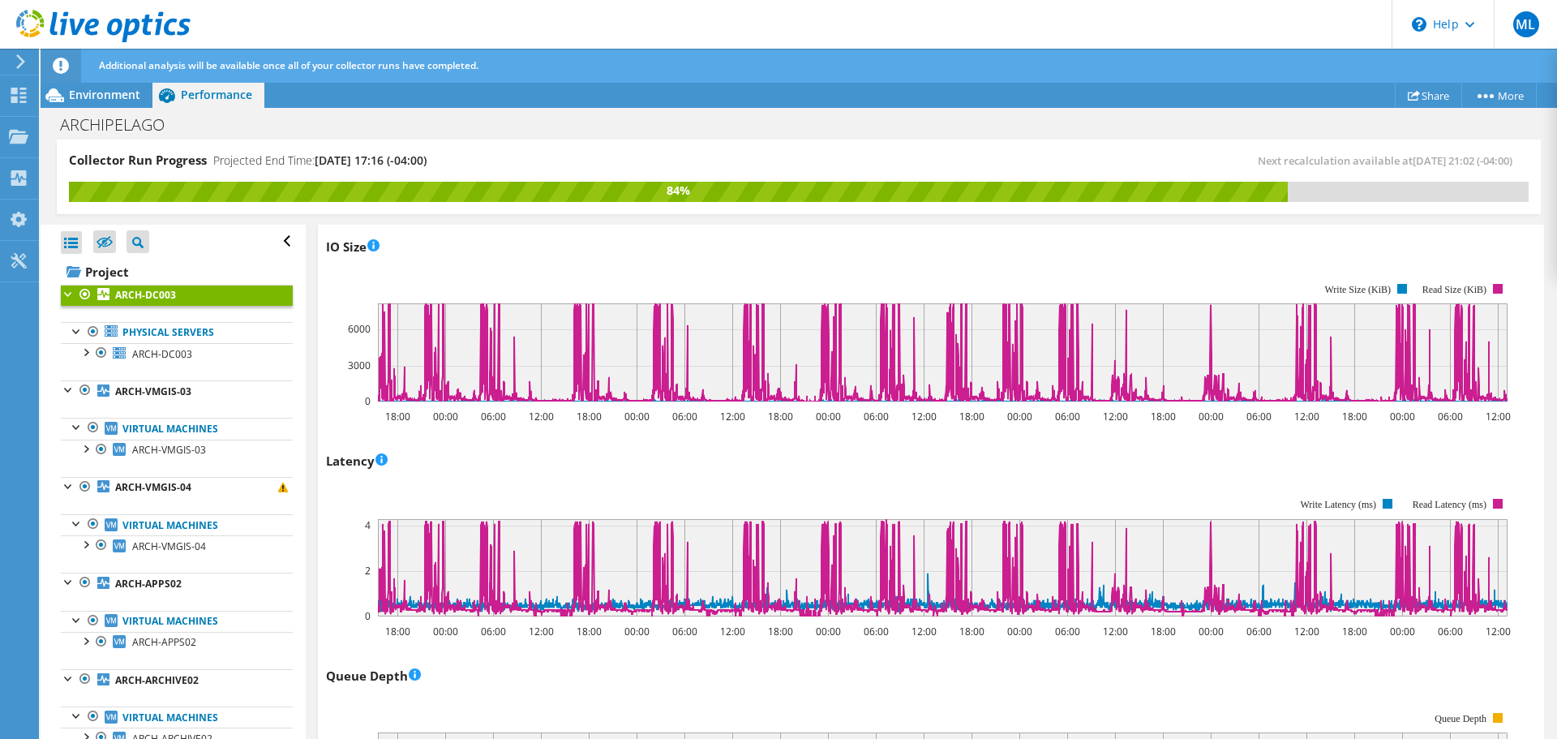
scroll to position [0, 0]
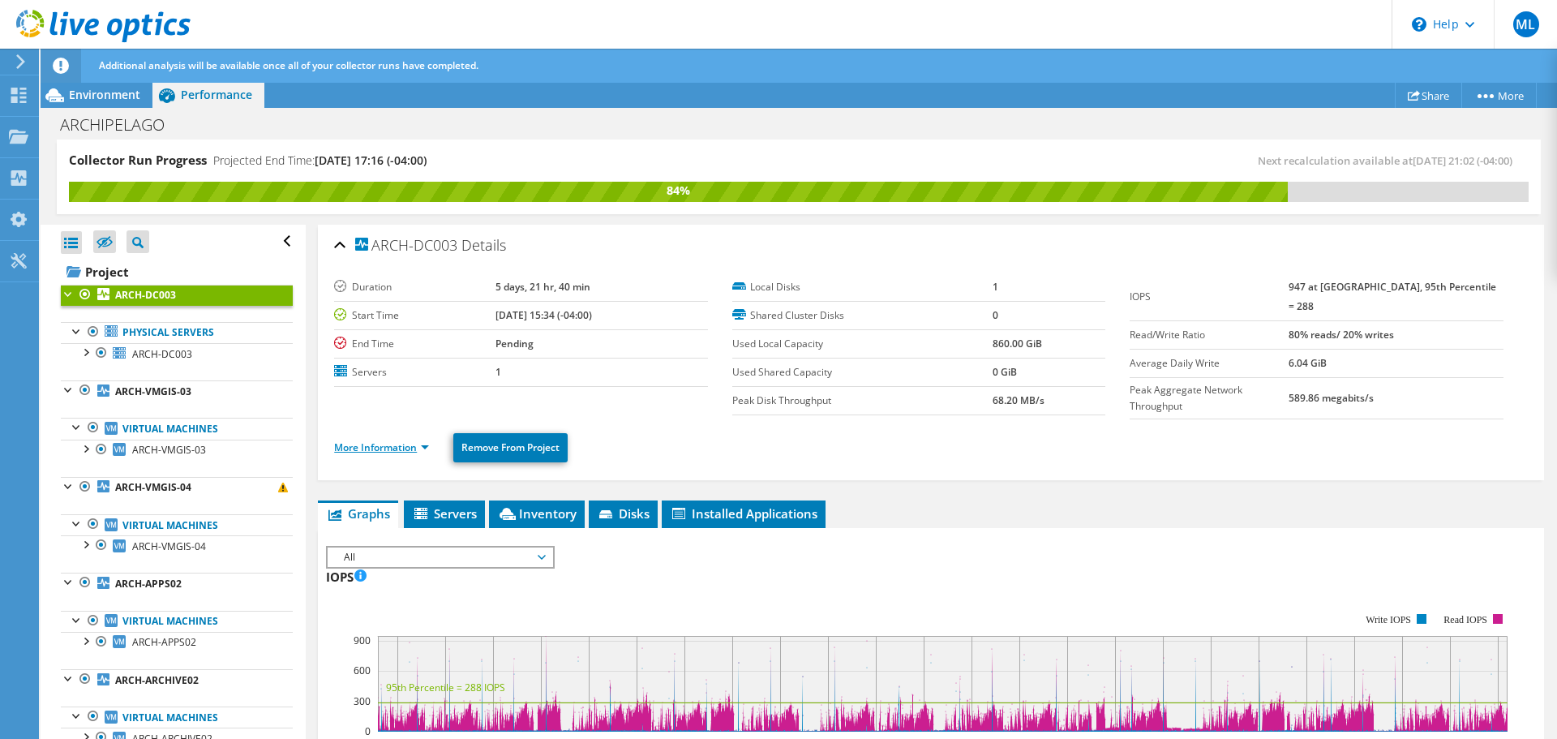
click at [418, 447] on link "More Information" at bounding box center [381, 447] width 95 height 14
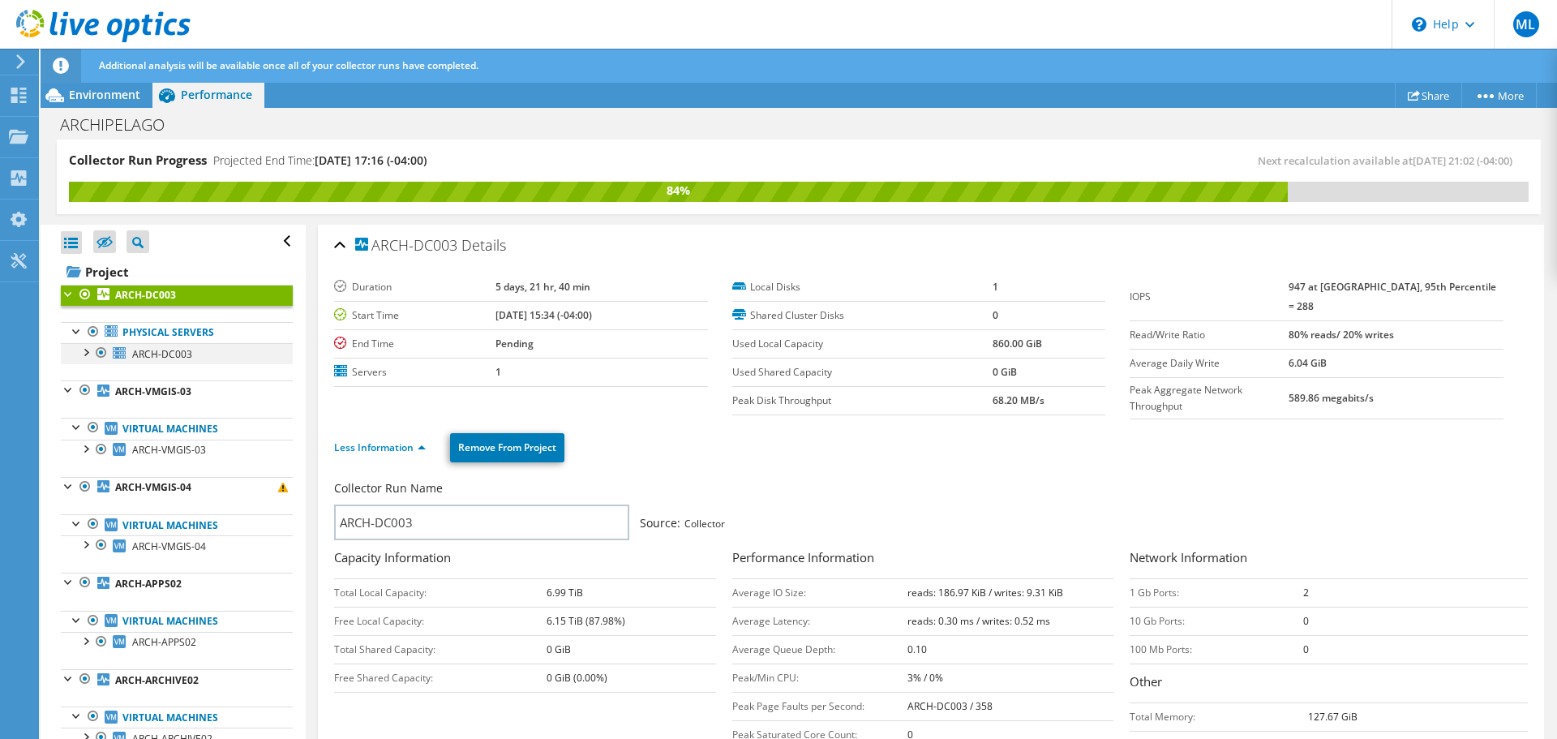
click at [88, 355] on div at bounding box center [85, 351] width 16 height 16
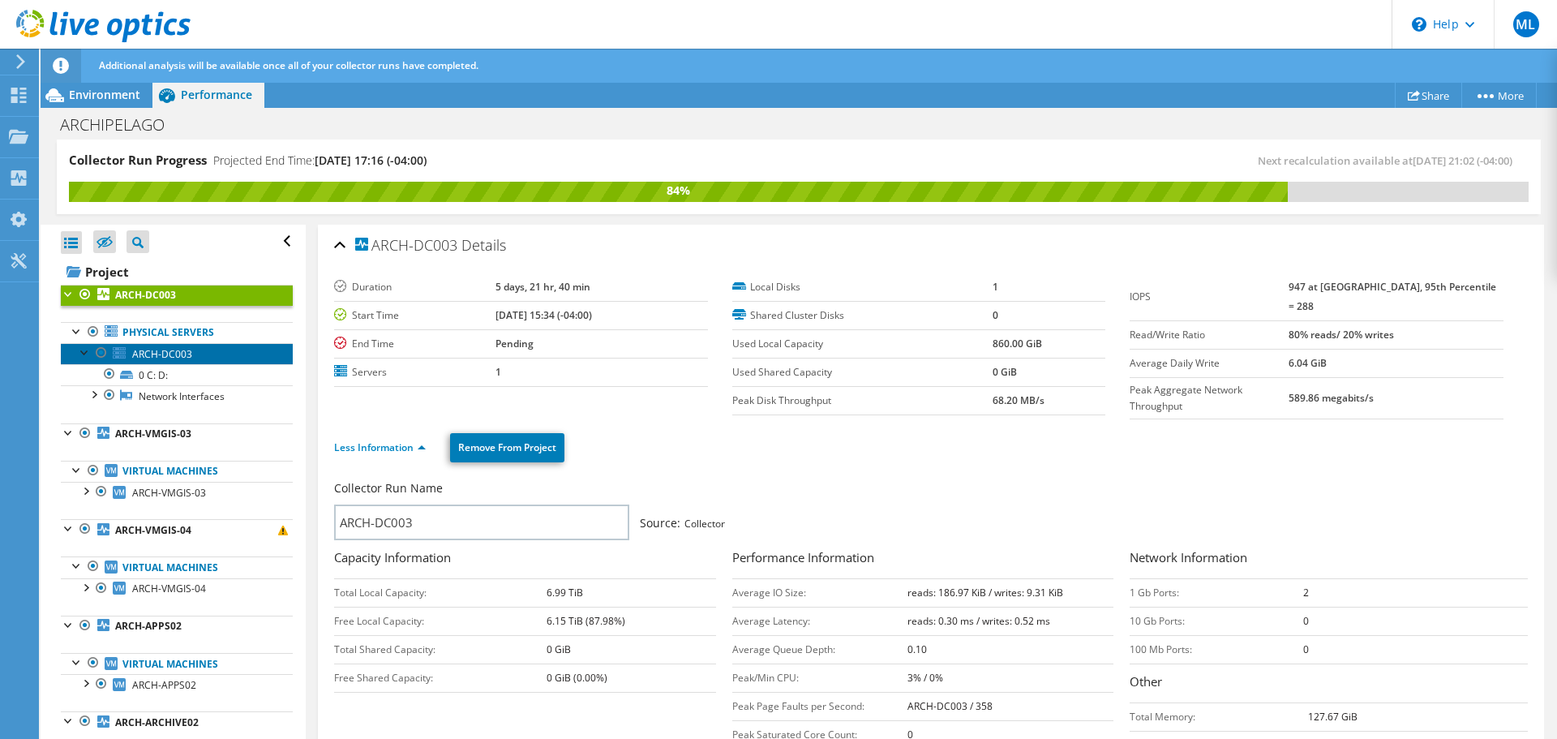
click at [160, 352] on span "ARCH-DC003" at bounding box center [162, 354] width 60 height 14
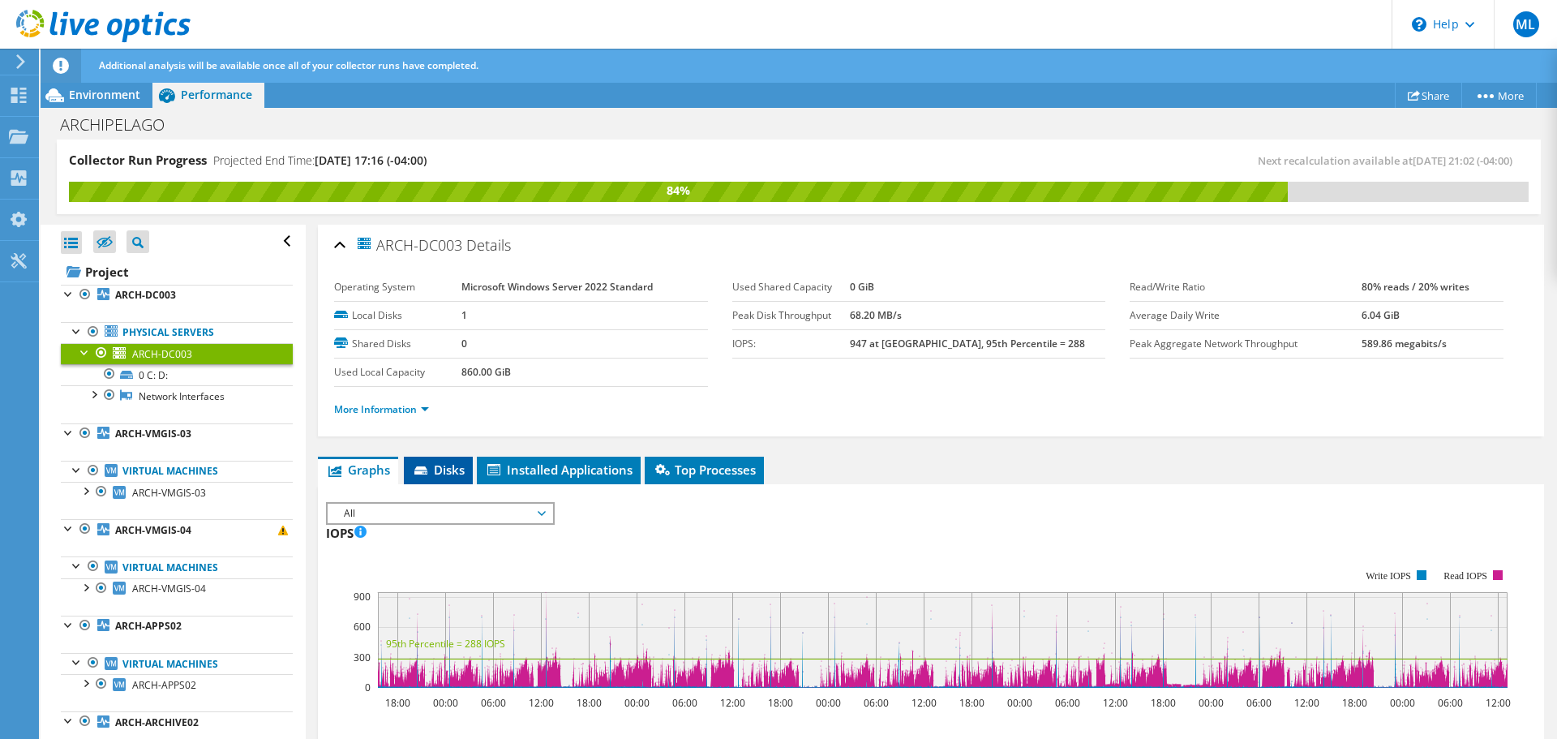
click at [426, 471] on icon at bounding box center [420, 470] width 13 height 8
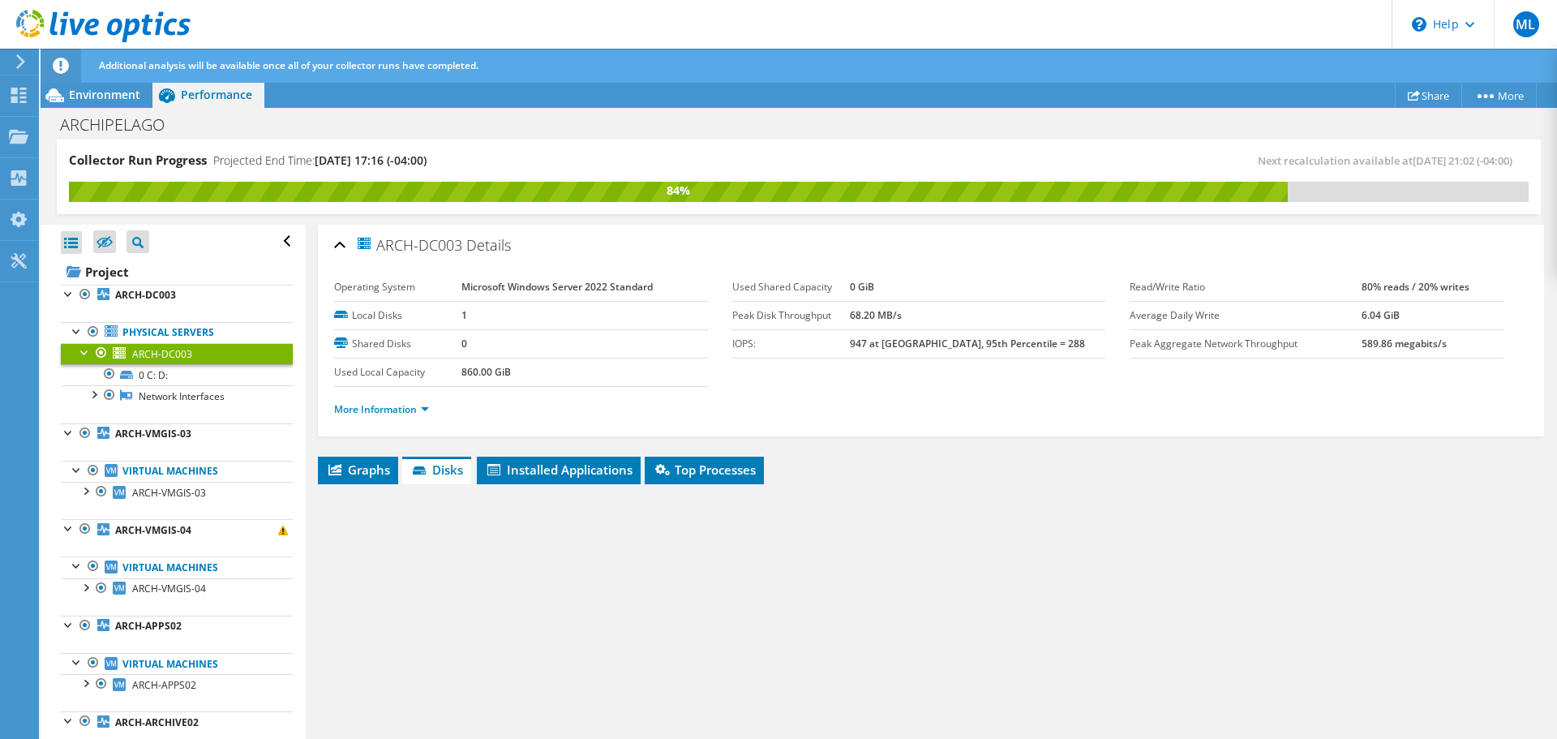
scroll to position [81, 0]
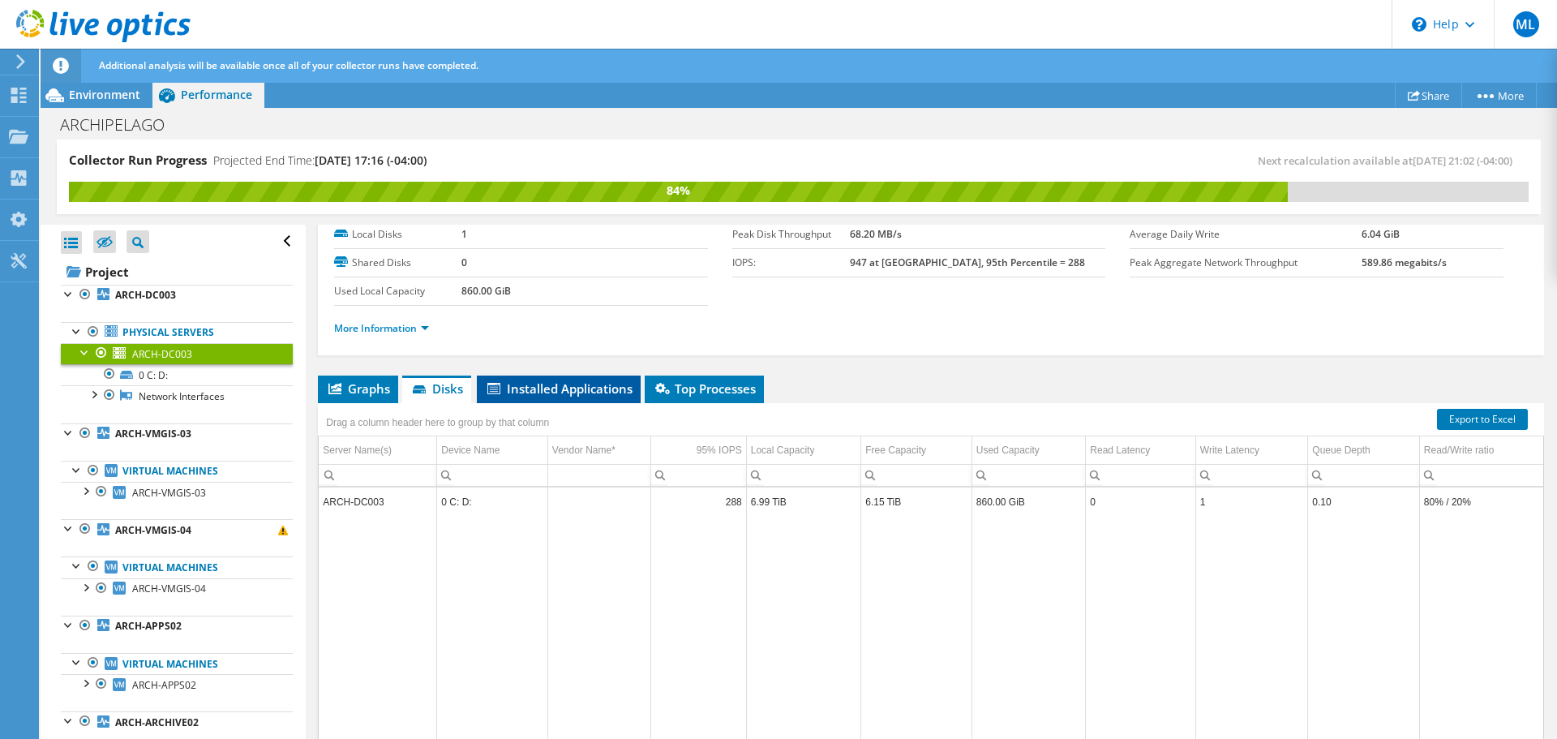
click at [537, 389] on span "Installed Applications" at bounding box center [559, 388] width 148 height 16
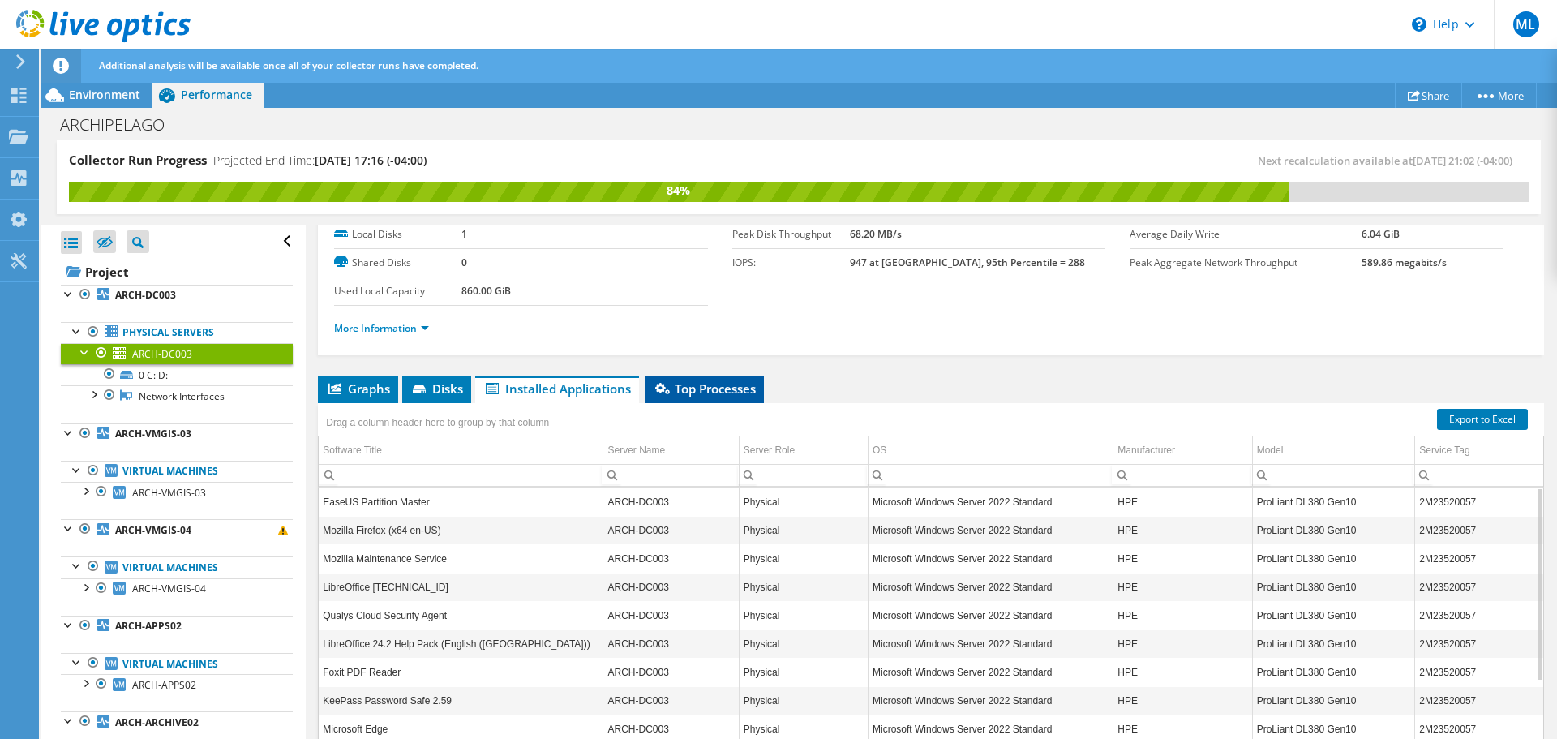
click at [707, 386] on span "Top Processes" at bounding box center [704, 388] width 103 height 16
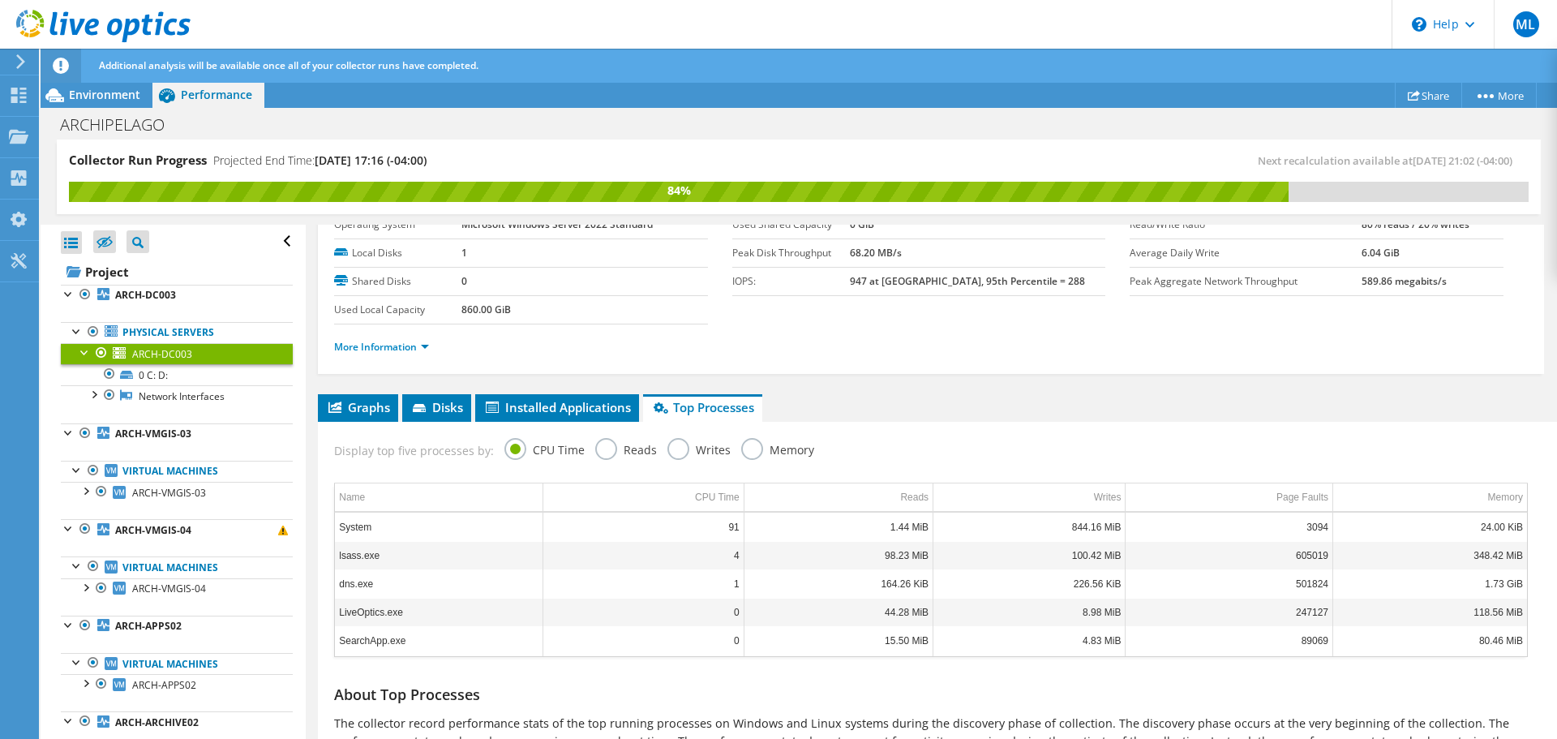
scroll to position [0, 0]
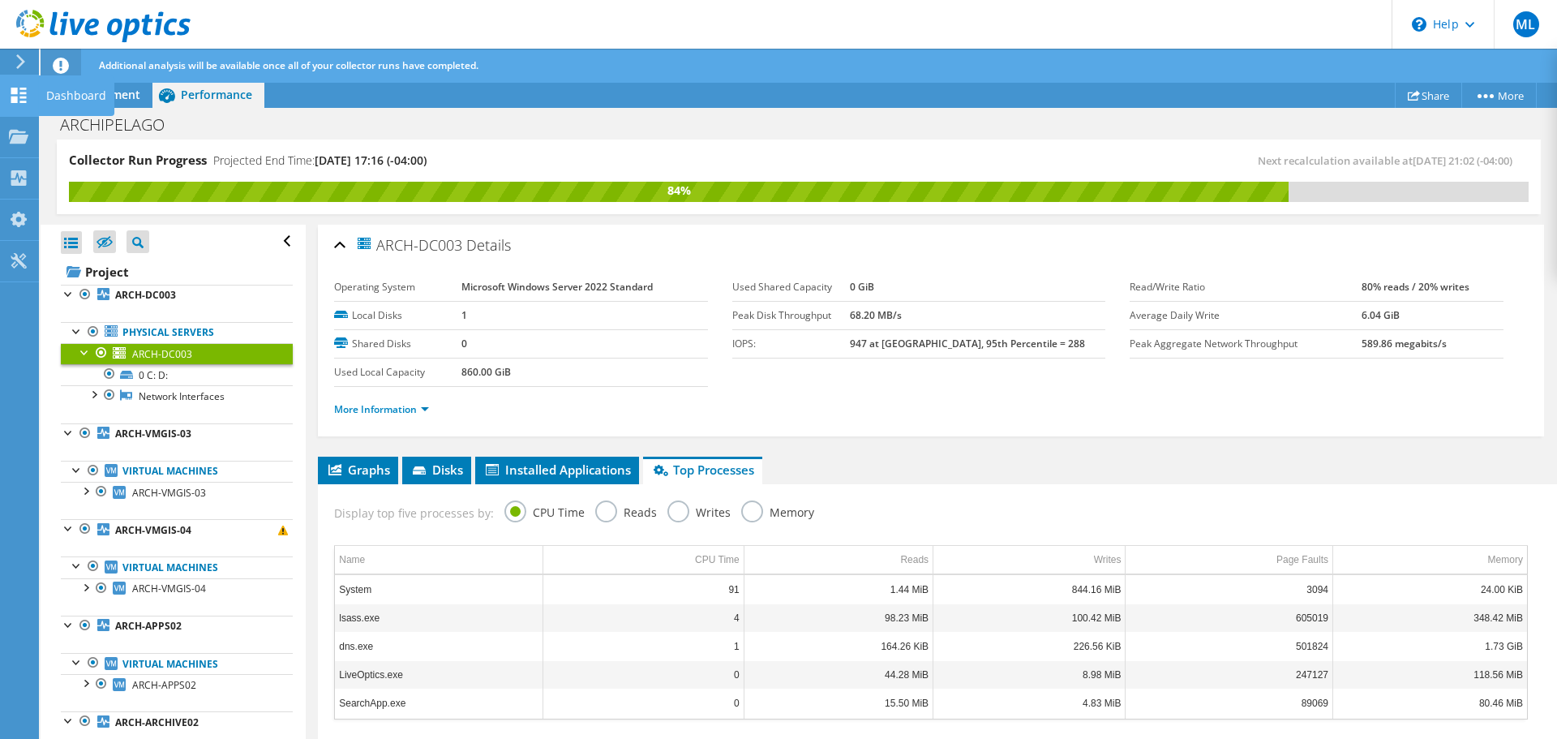
click at [58, 92] on div "Dashboard" at bounding box center [76, 95] width 76 height 41
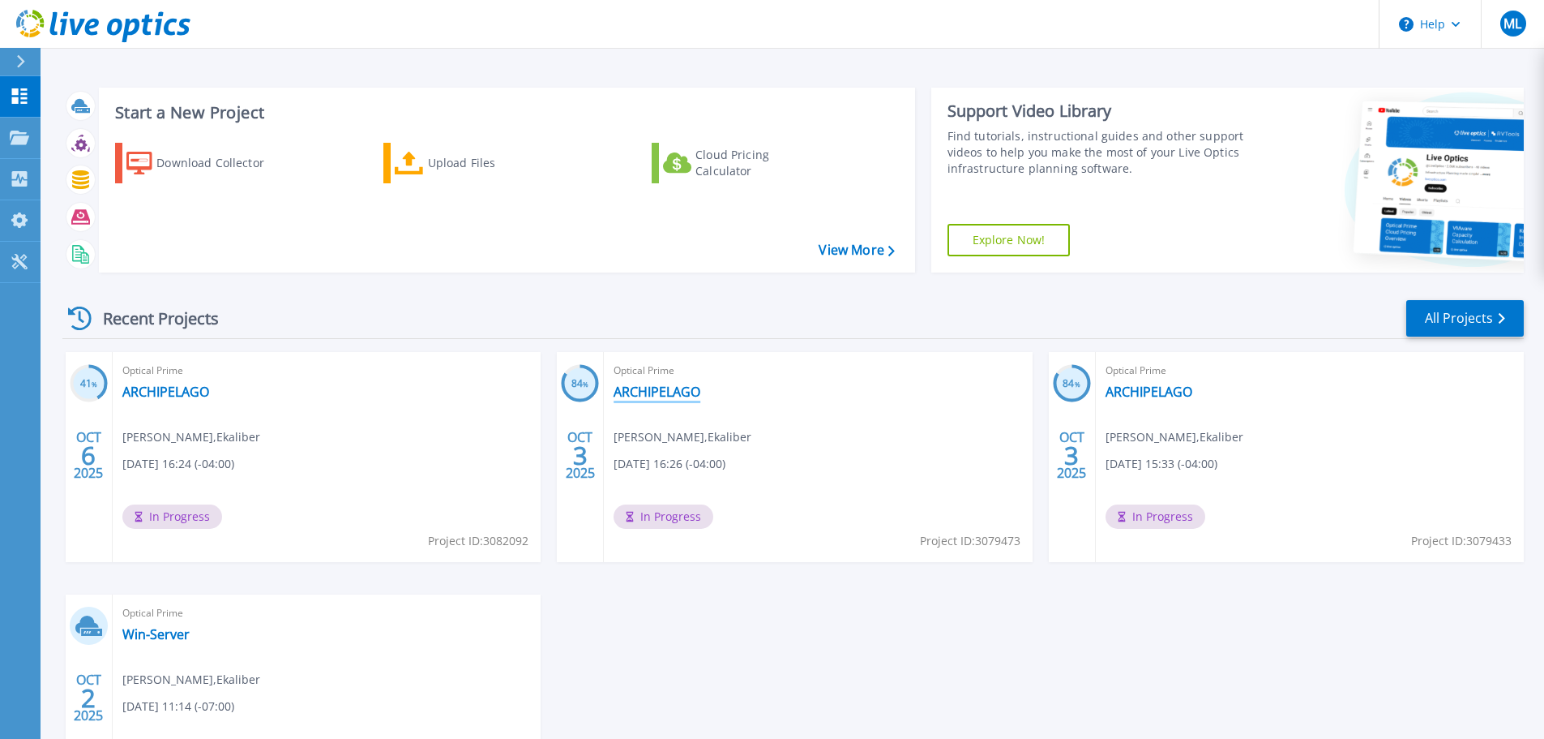
click at [646, 397] on link "ARCHIPELAGO" at bounding box center [657, 391] width 87 height 16
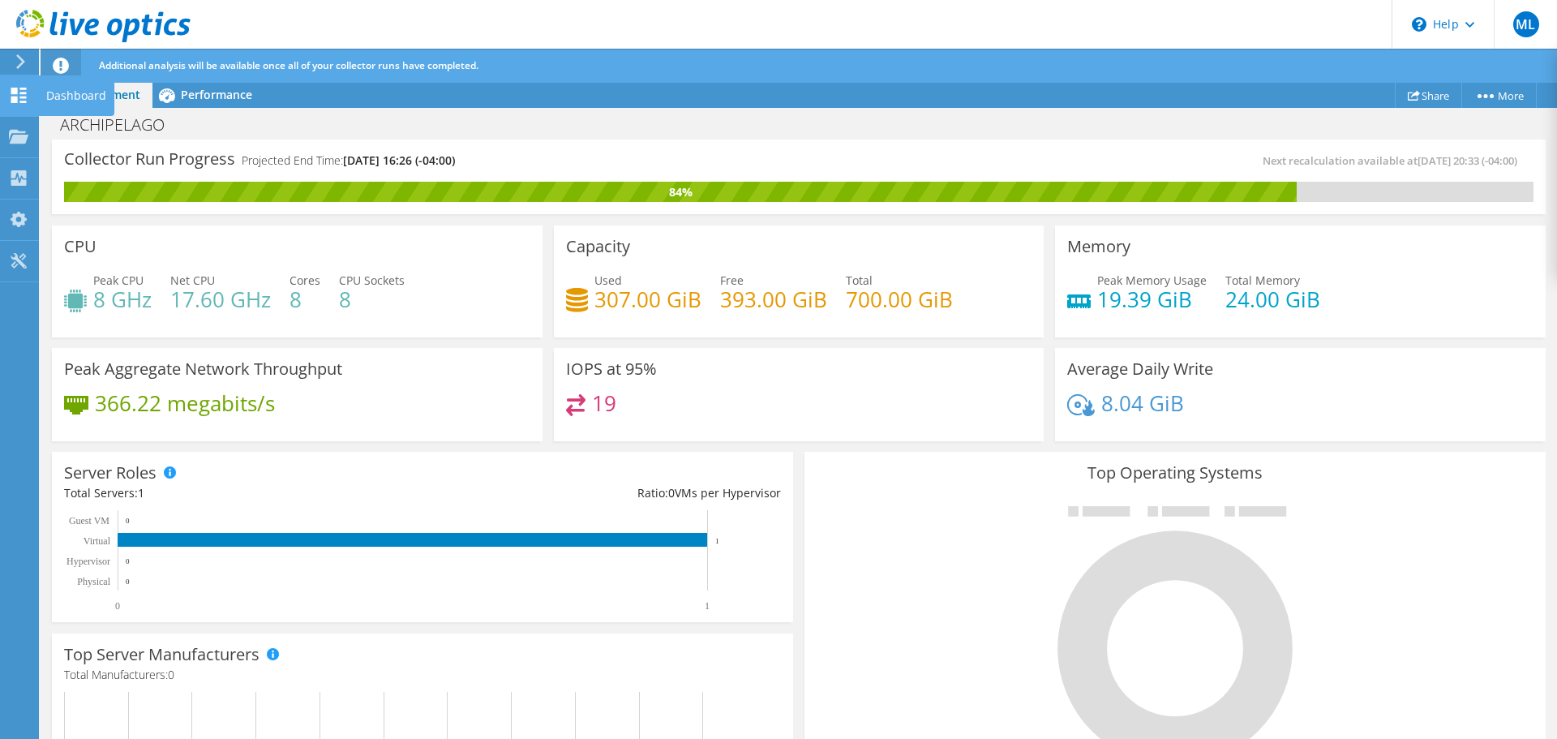
click at [45, 92] on div "Dashboard" at bounding box center [76, 95] width 76 height 41
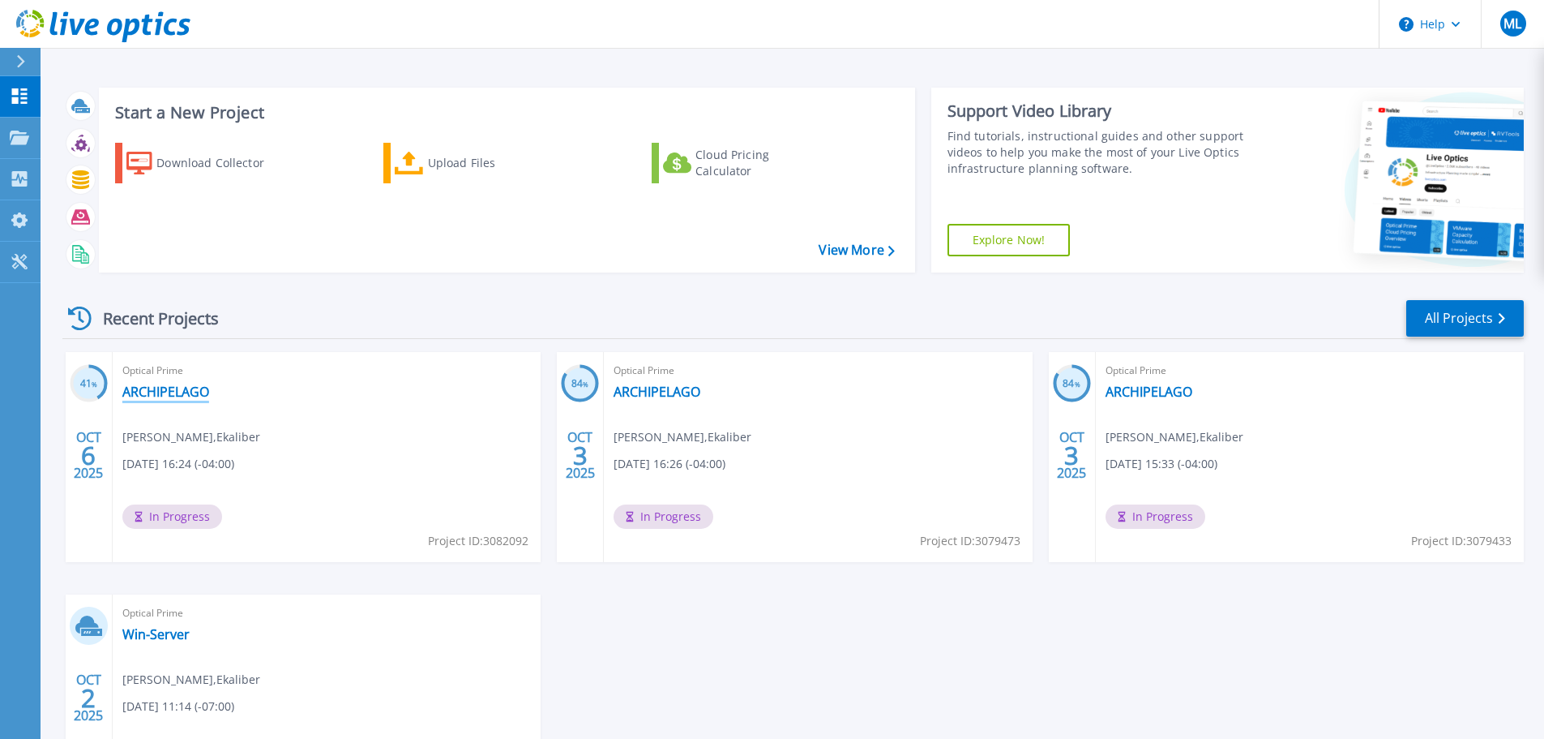
click at [179, 389] on link "ARCHIPELAGO" at bounding box center [165, 391] width 87 height 16
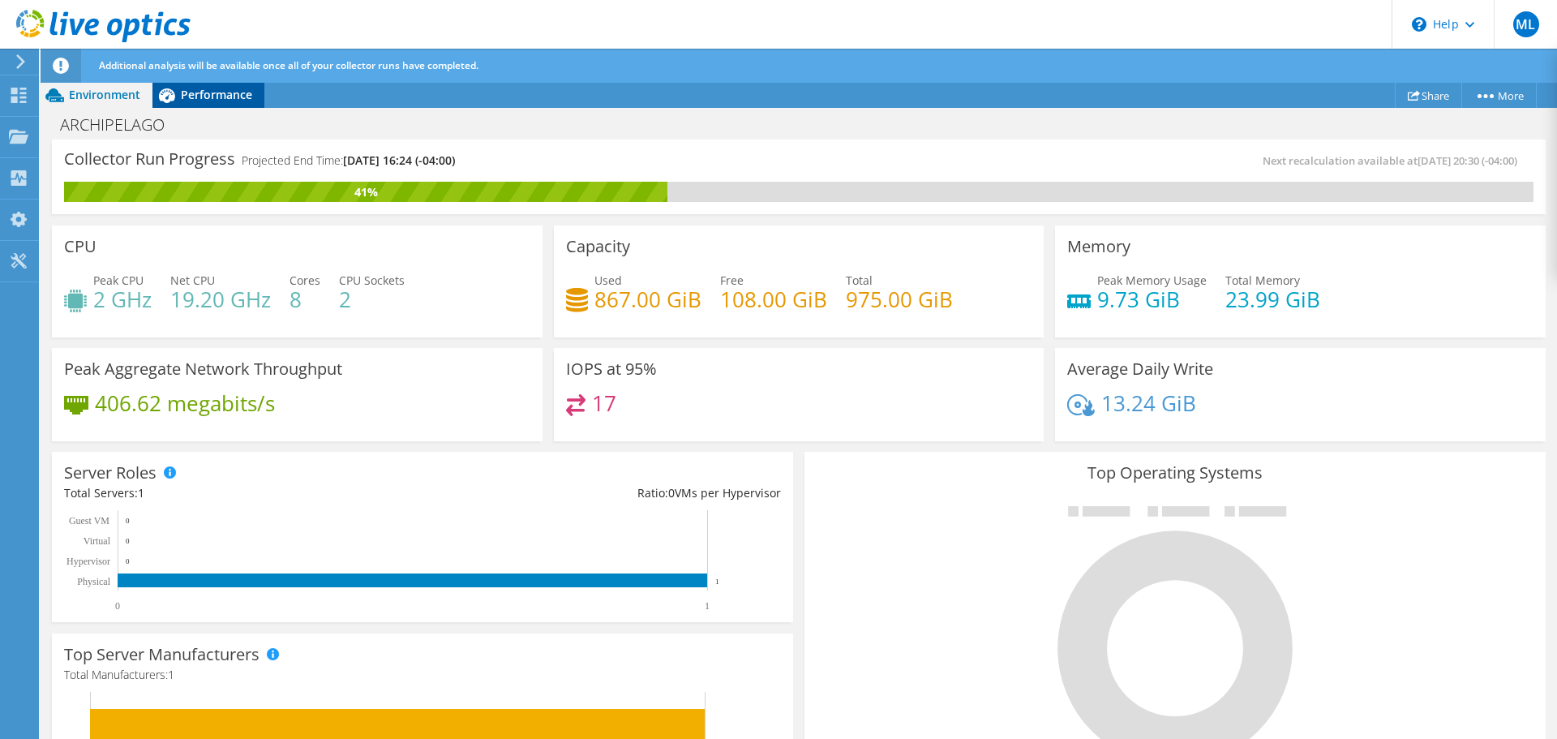
click at [192, 98] on span "Performance" at bounding box center [216, 94] width 71 height 15
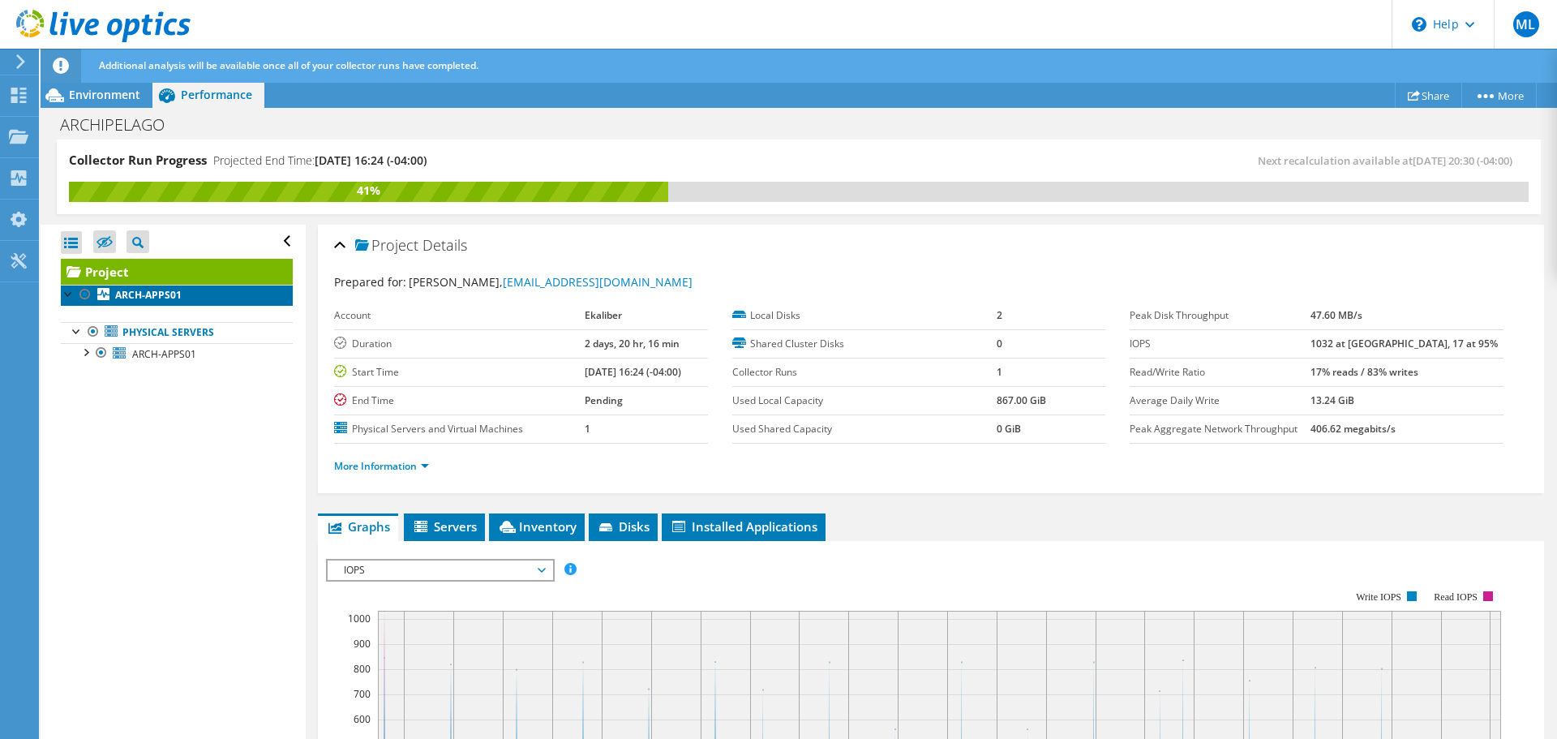
click at [139, 296] on b "ARCH-APPS01" at bounding box center [148, 295] width 66 height 14
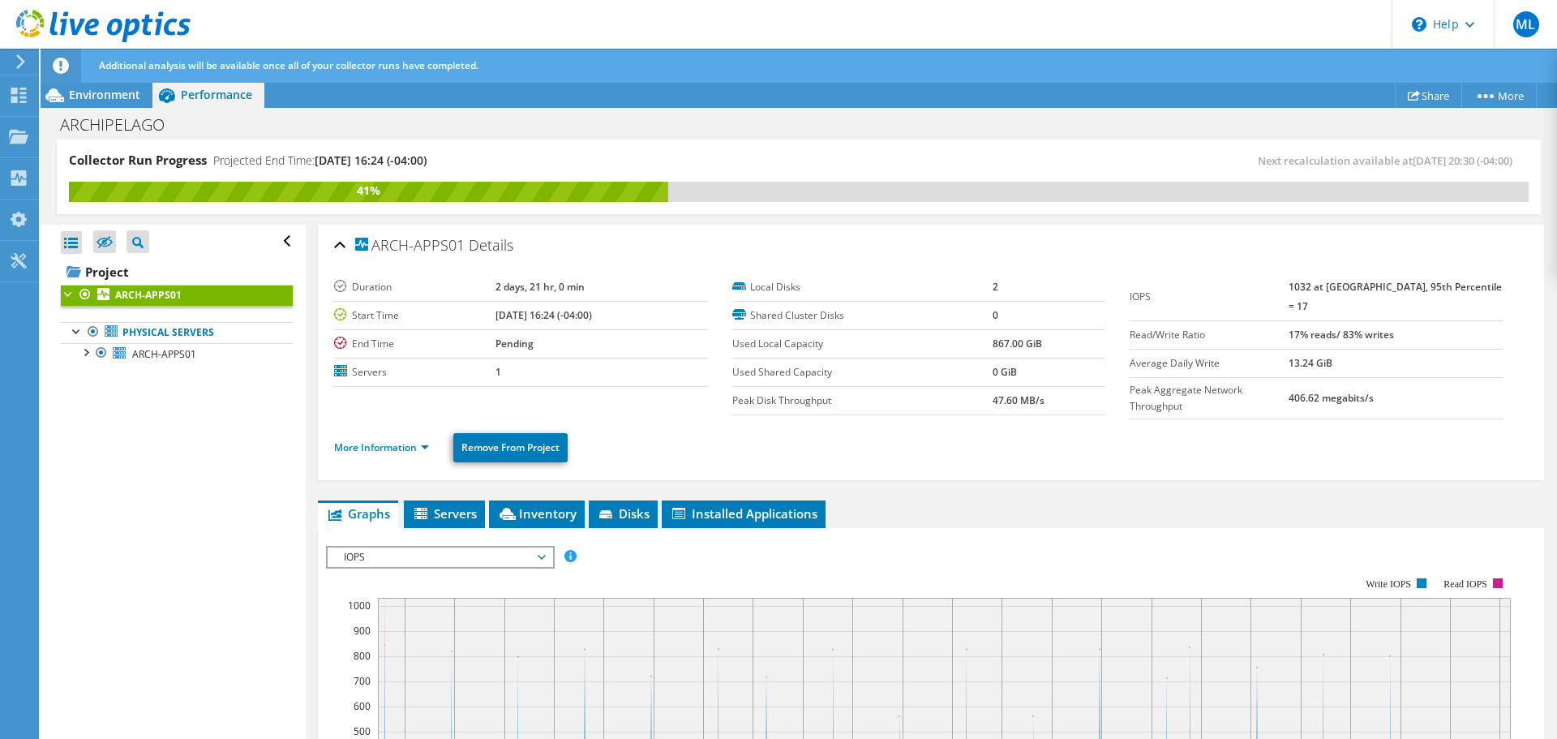
click at [444, 553] on span "IOPS" at bounding box center [440, 556] width 208 height 19
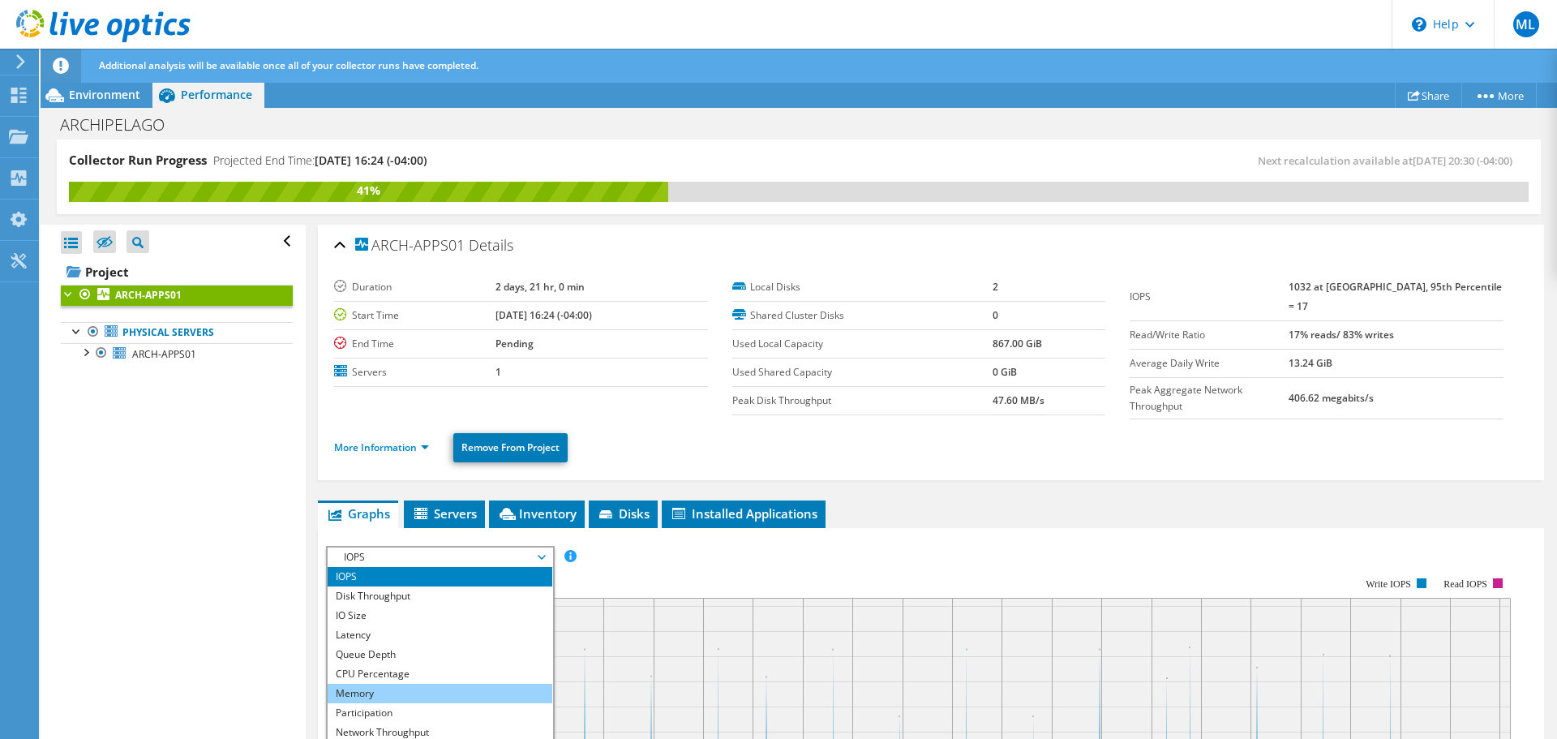
click at [443, 683] on li "Memory" at bounding box center [440, 692] width 225 height 19
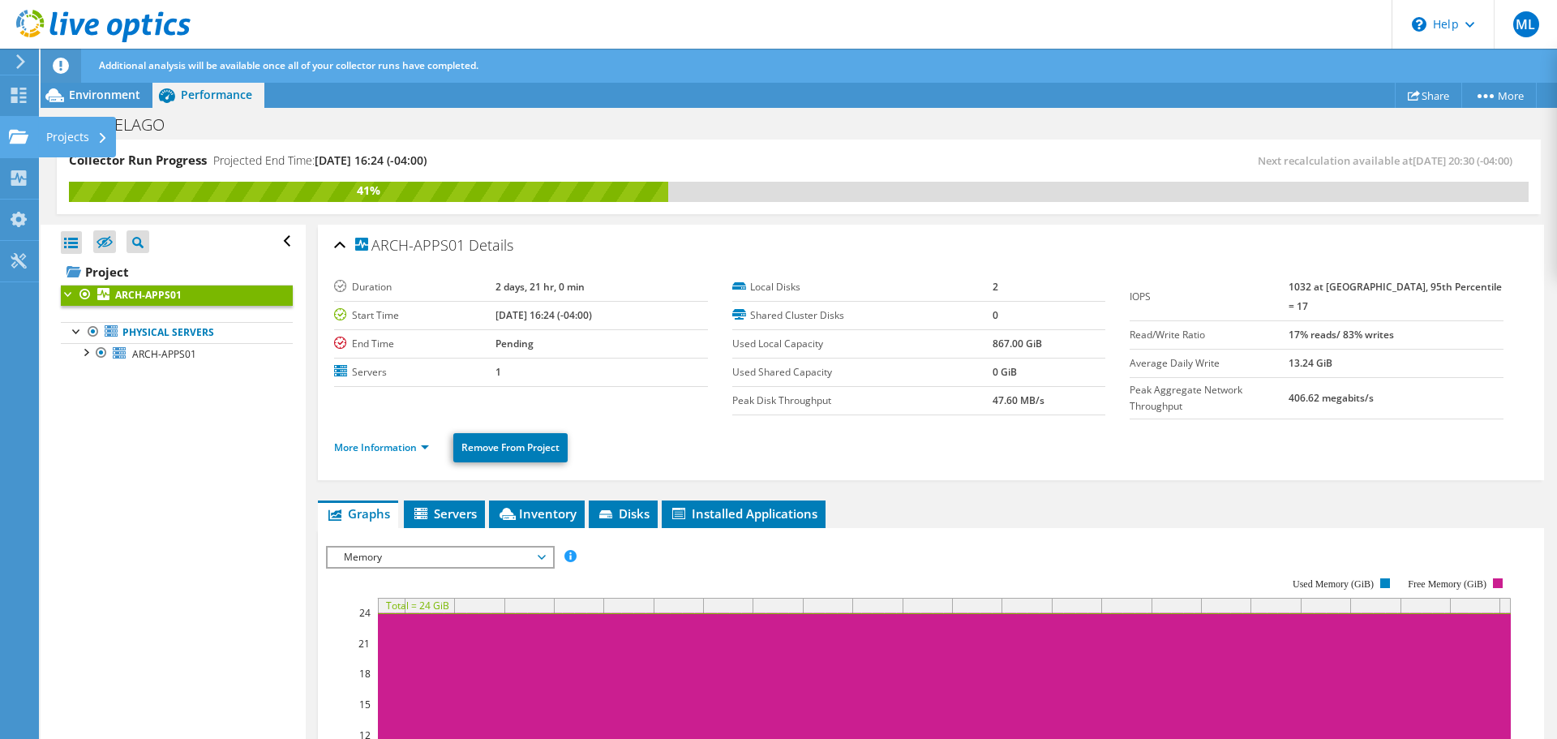
click at [57, 139] on div "Projects" at bounding box center [77, 137] width 78 height 41
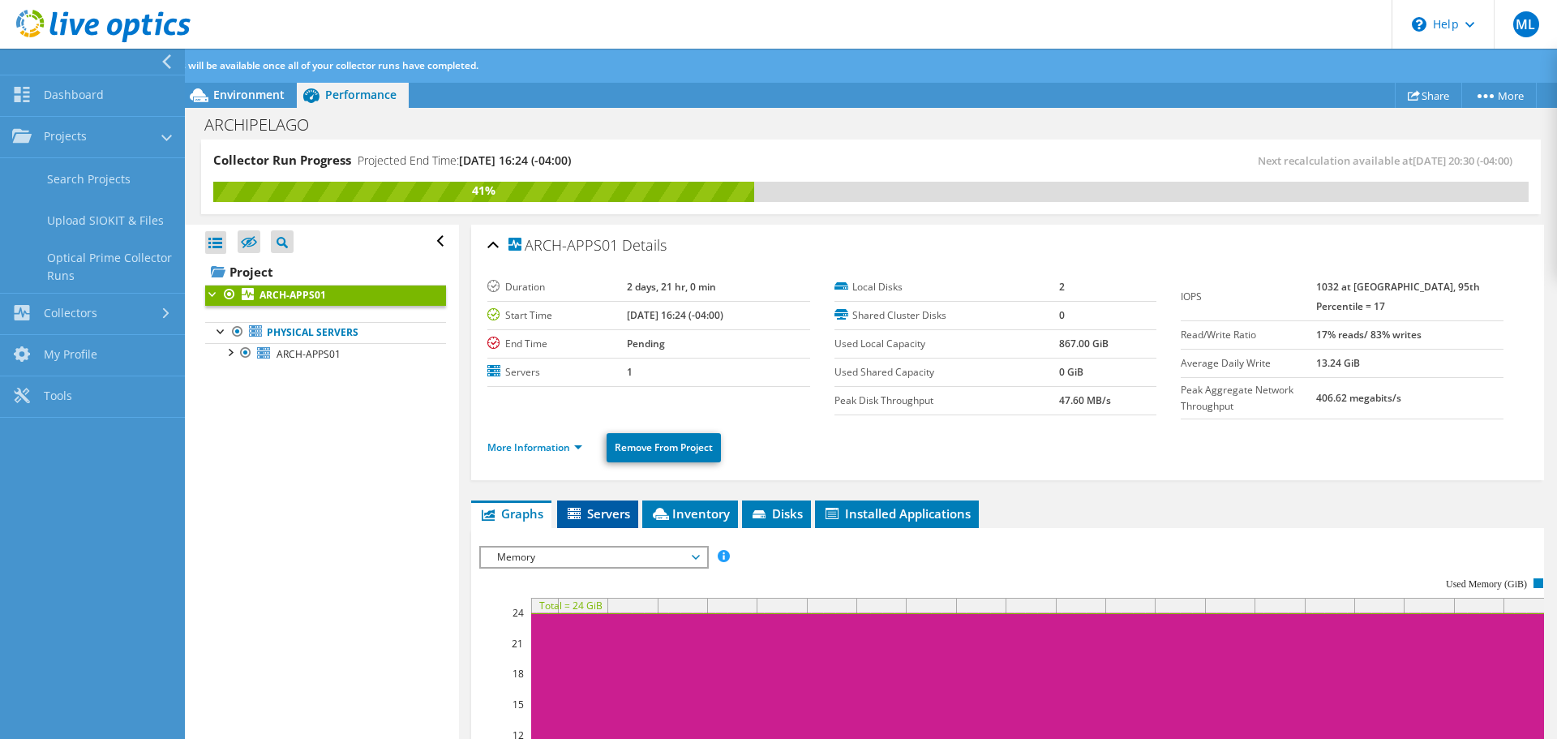
click at [609, 514] on span "Servers" at bounding box center [597, 513] width 65 height 16
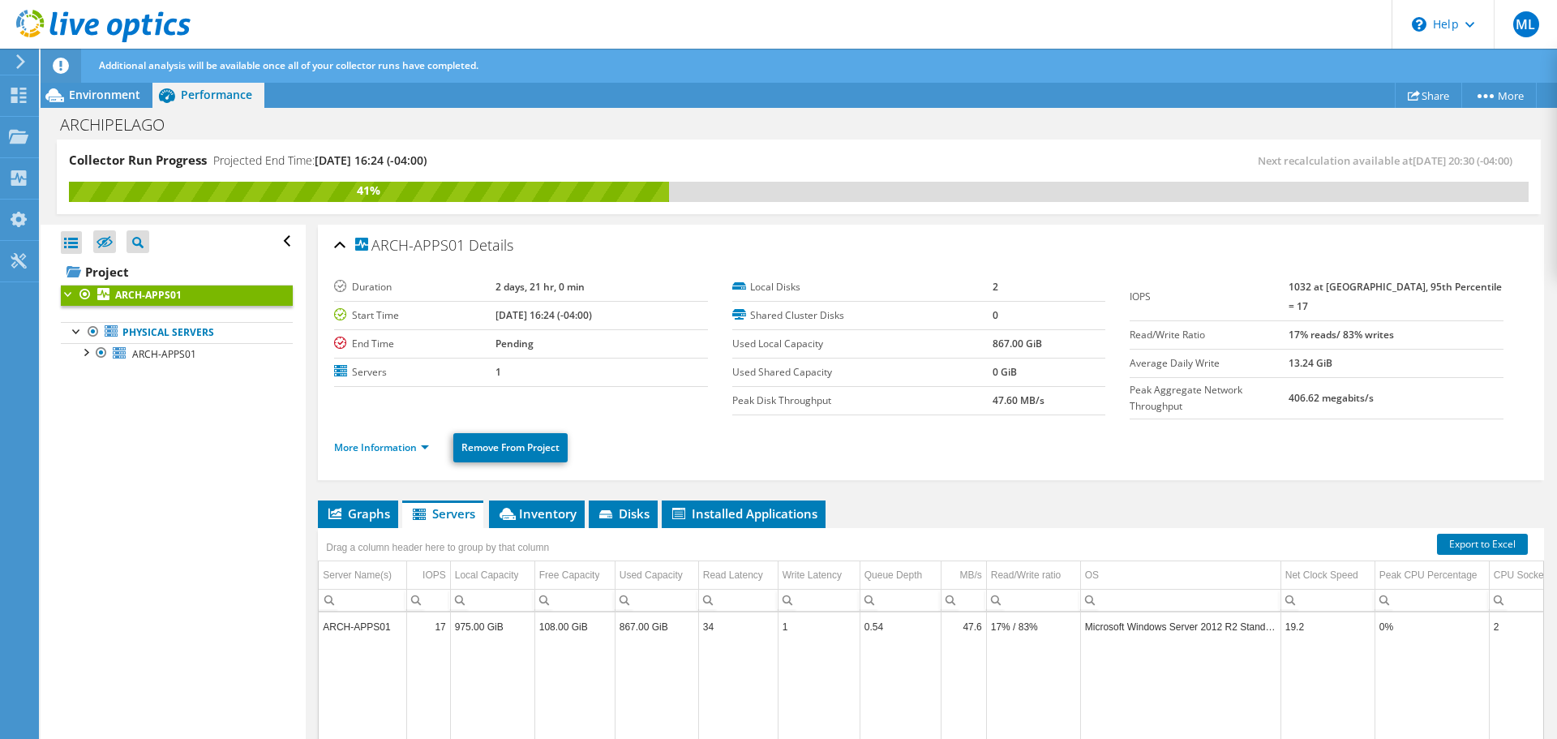
scroll to position [81, 0]
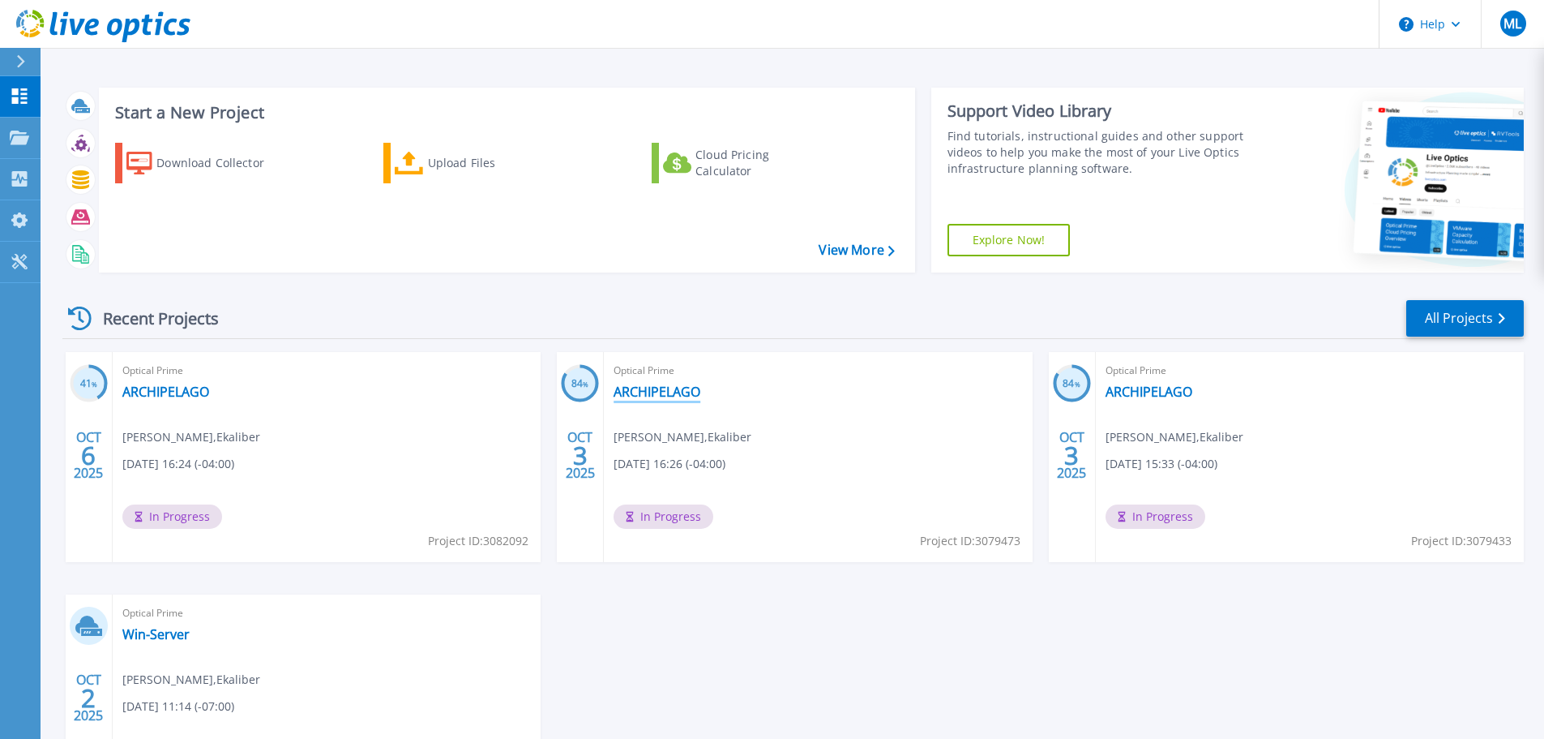
click at [662, 393] on link "ARCHIPELAGO" at bounding box center [657, 391] width 87 height 16
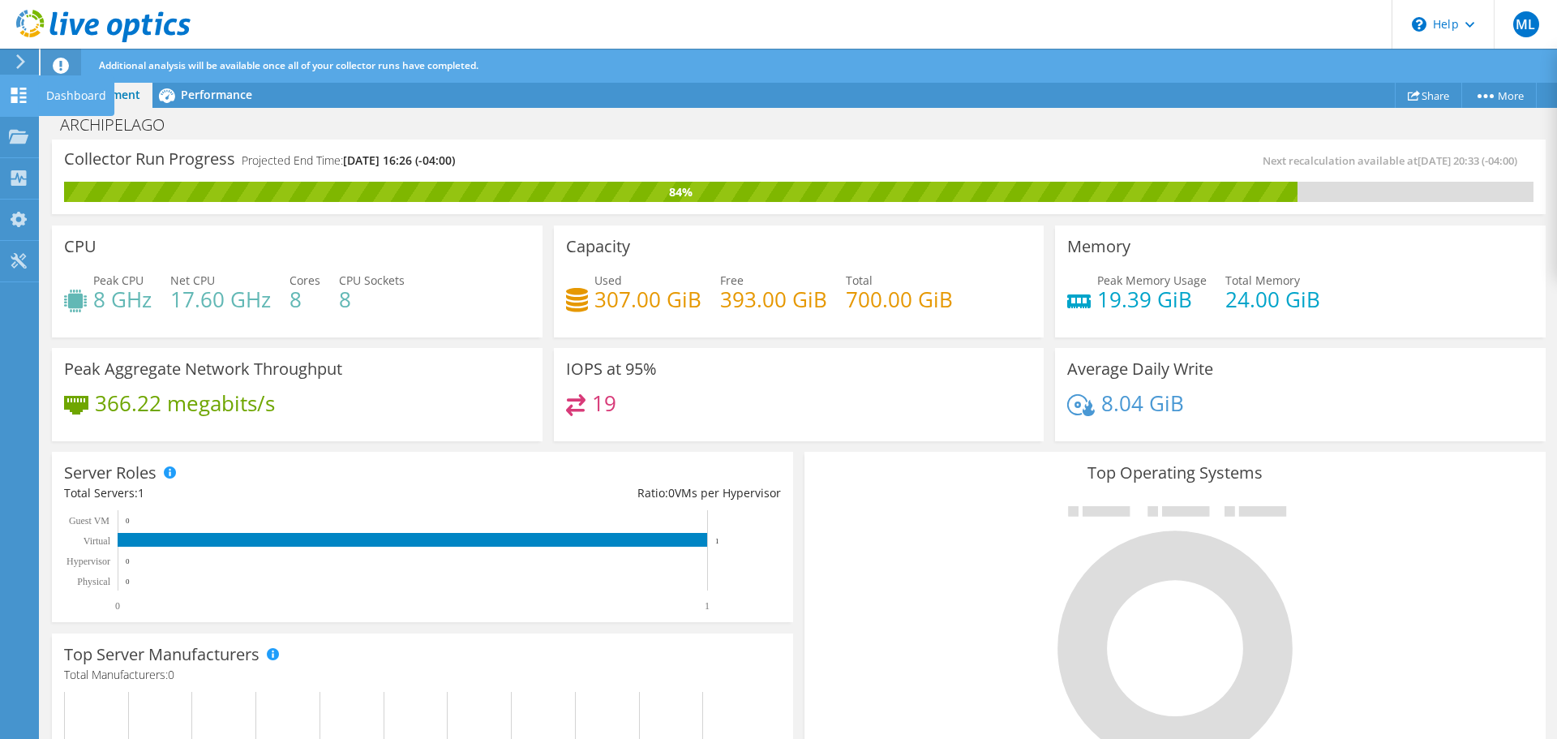
click at [19, 88] on icon at bounding box center [18, 95] width 19 height 15
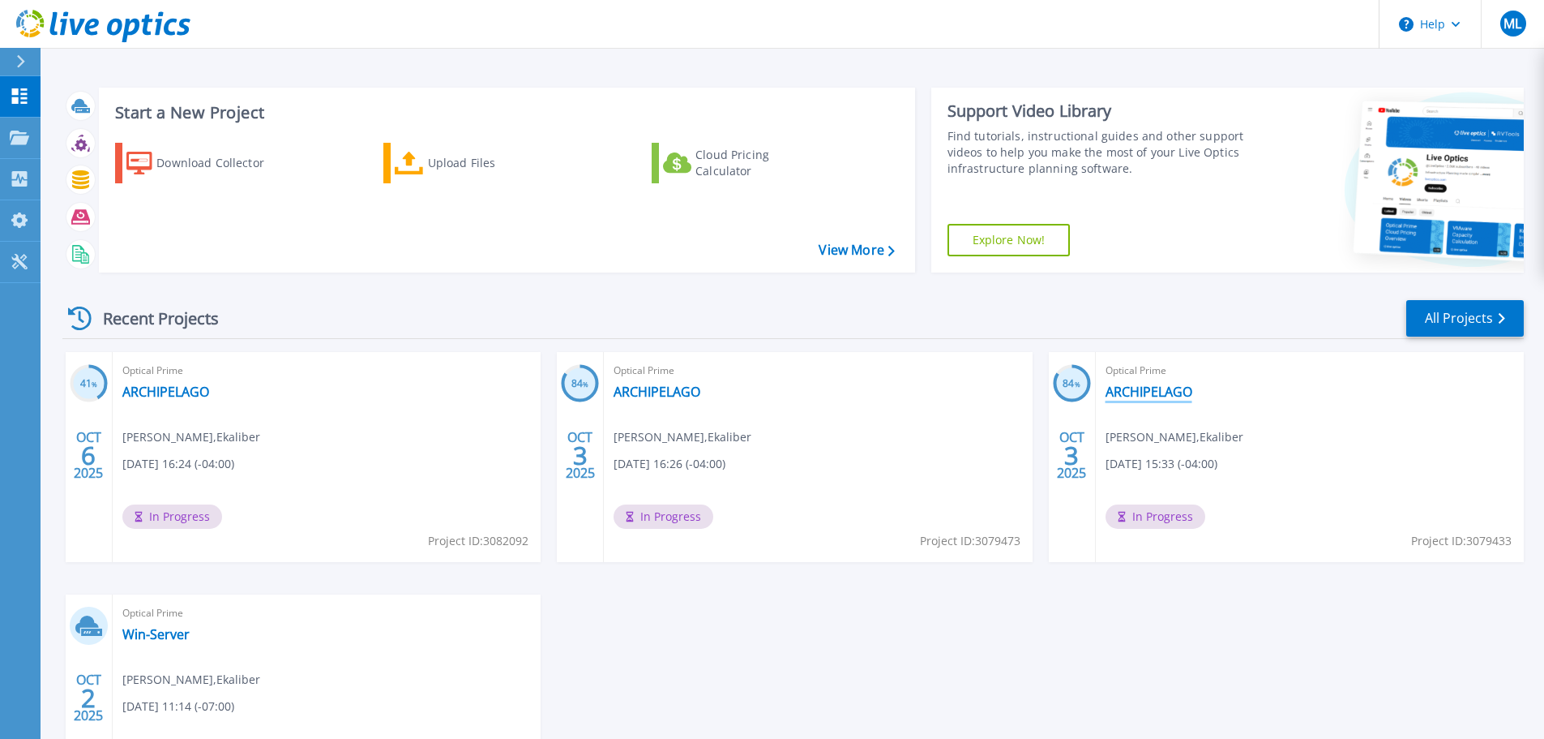
click at [1119, 391] on link "ARCHIPELAGO" at bounding box center [1149, 391] width 87 height 16
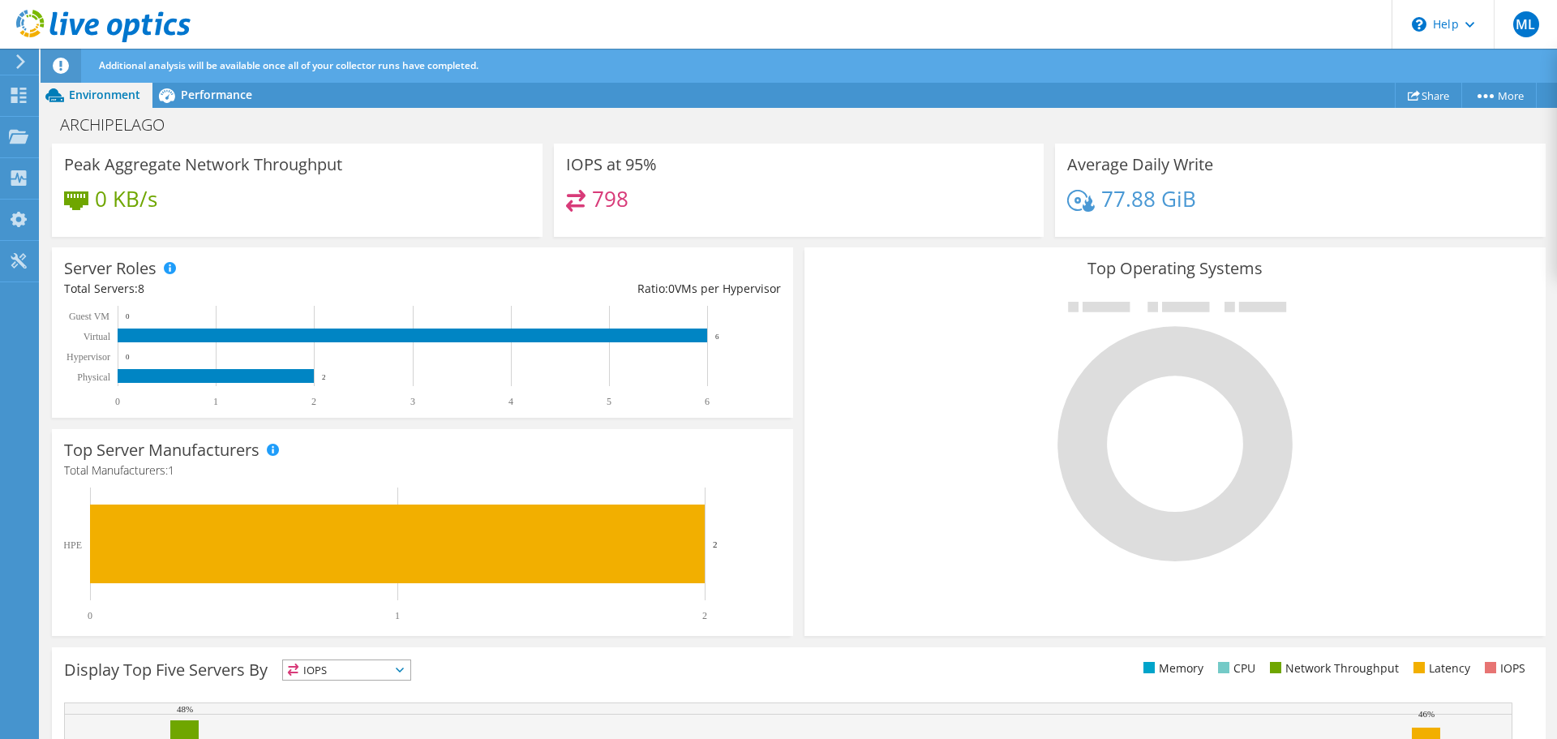
scroll to position [439, 0]
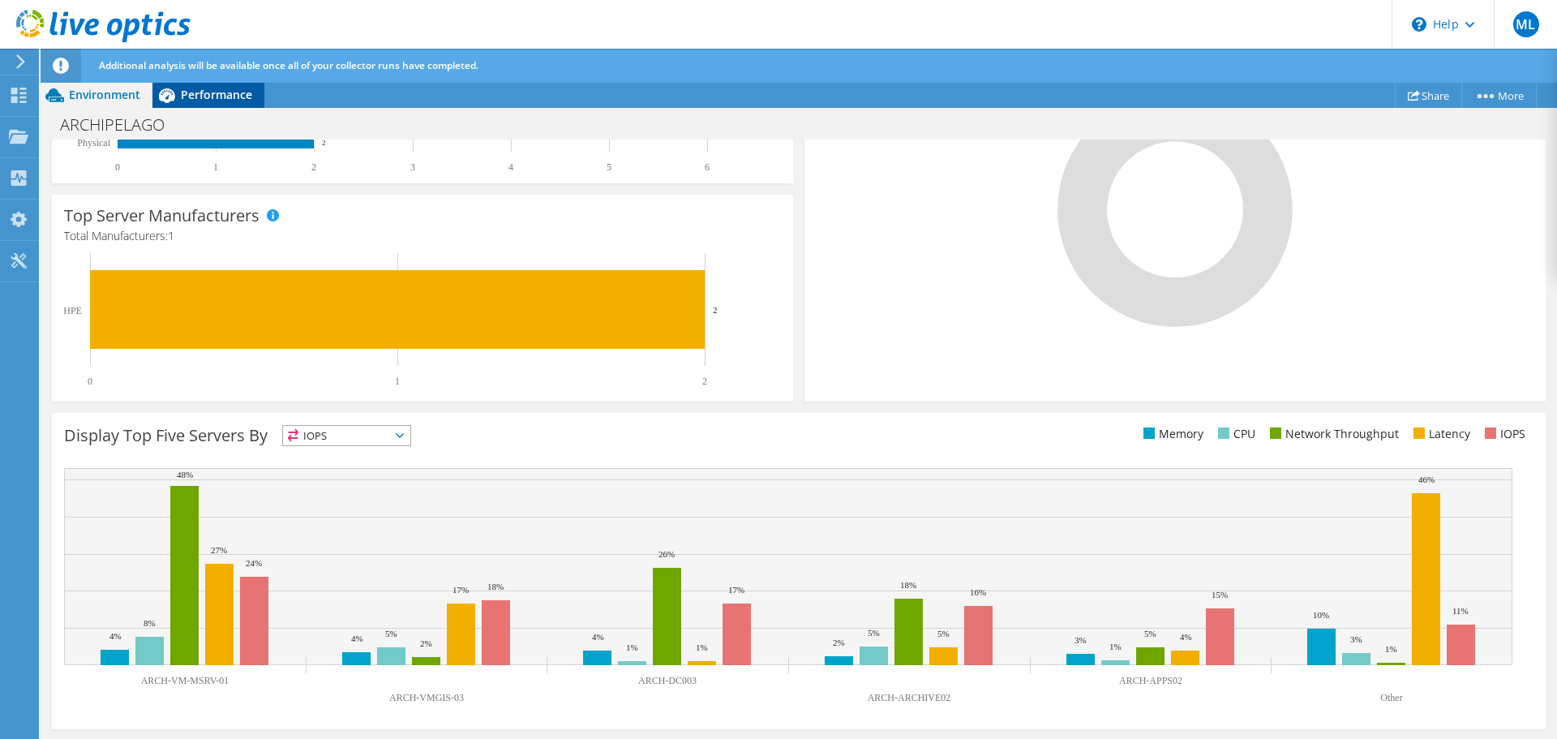
click at [208, 92] on span "Performance" at bounding box center [216, 94] width 71 height 15
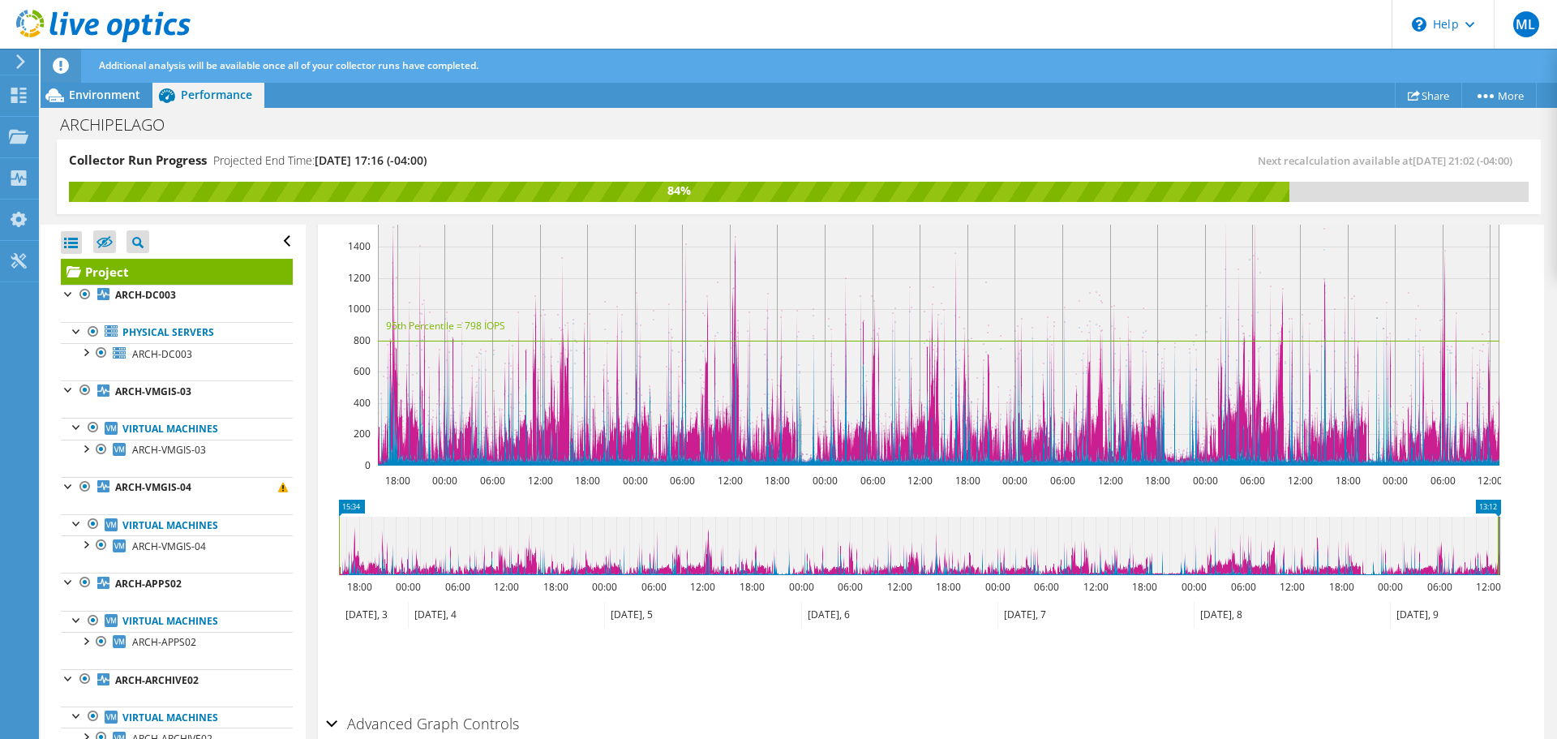
scroll to position [0, 0]
click at [160, 296] on b "ARCH-DC003" at bounding box center [145, 295] width 61 height 14
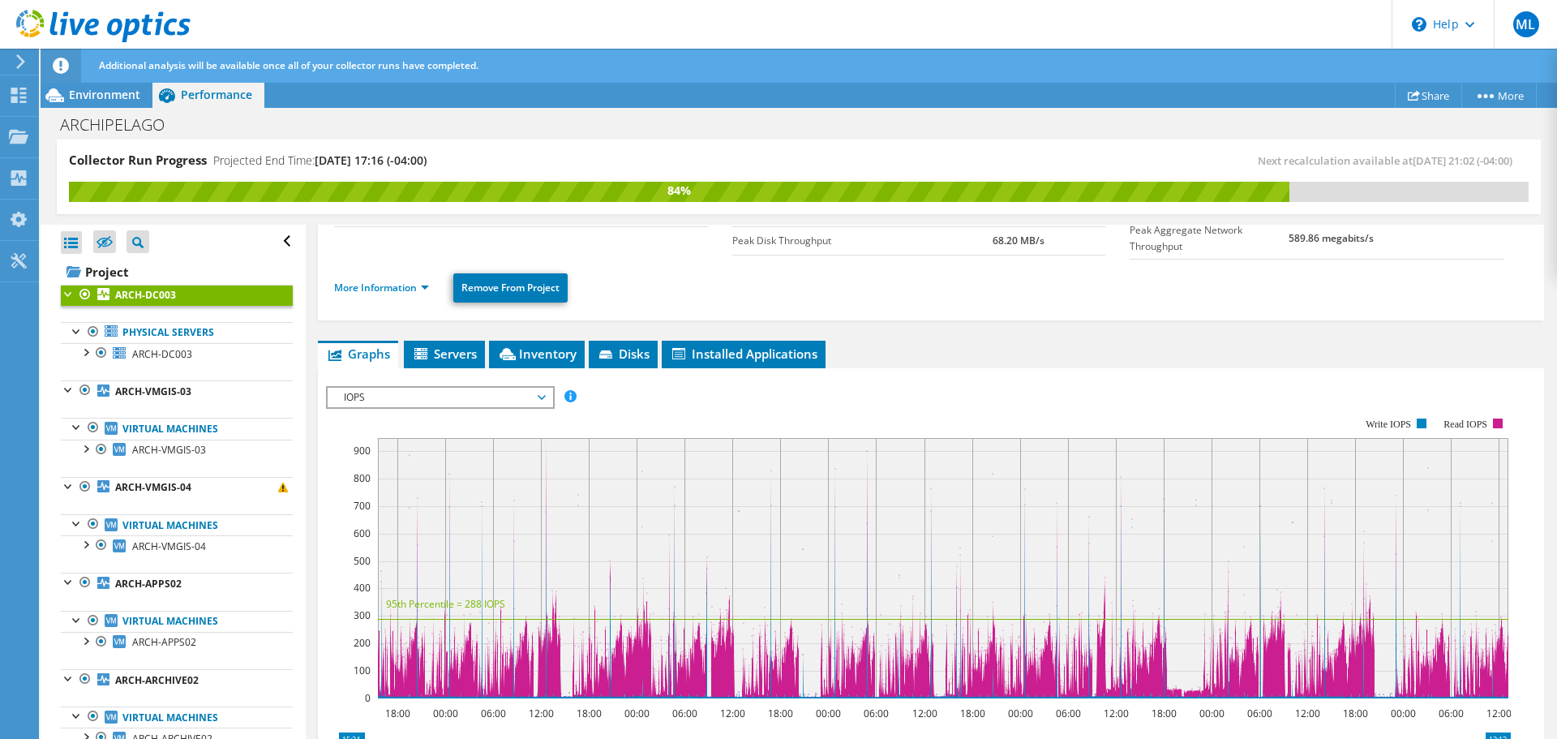
scroll to position [162, 0]
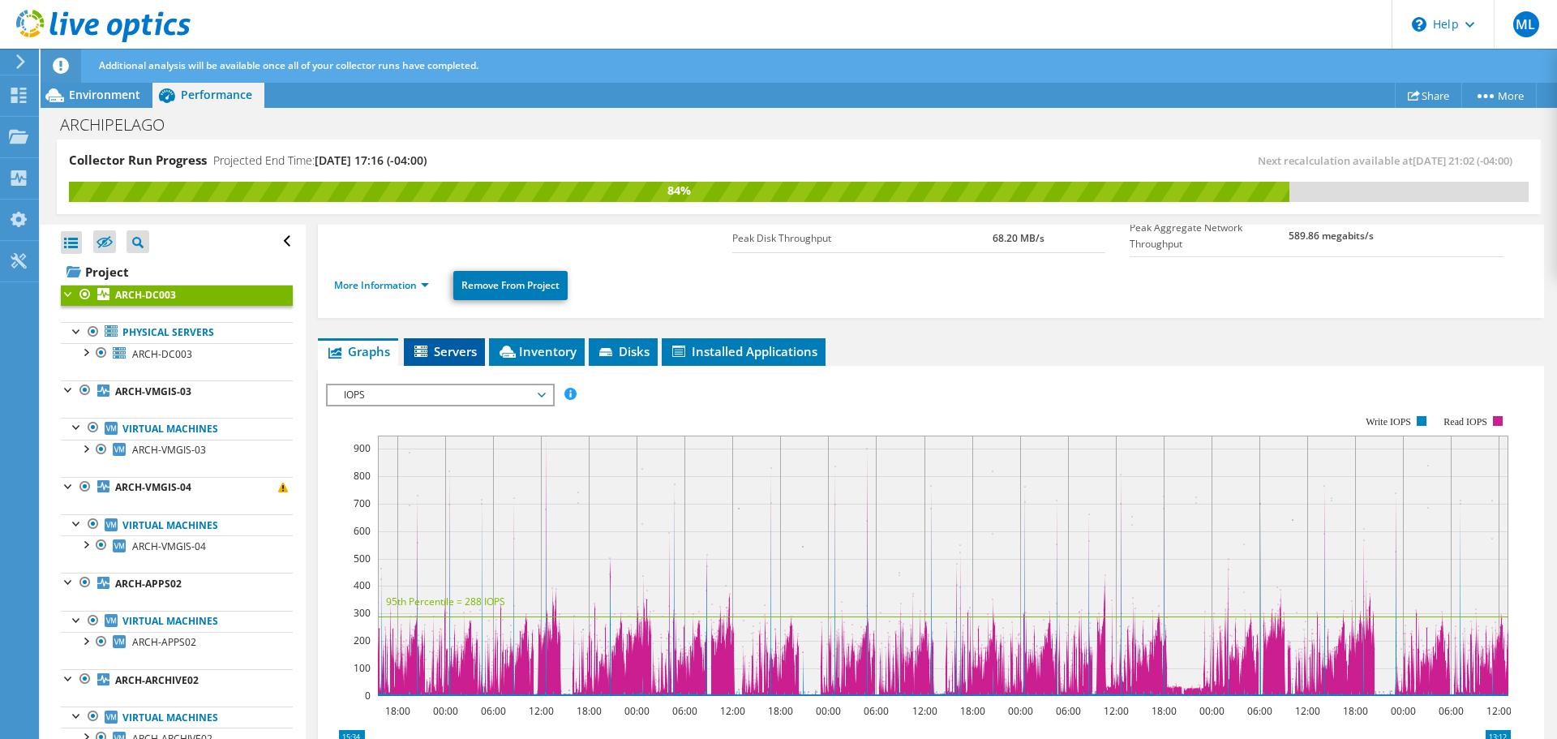
click at [461, 351] on span "Servers" at bounding box center [444, 351] width 65 height 16
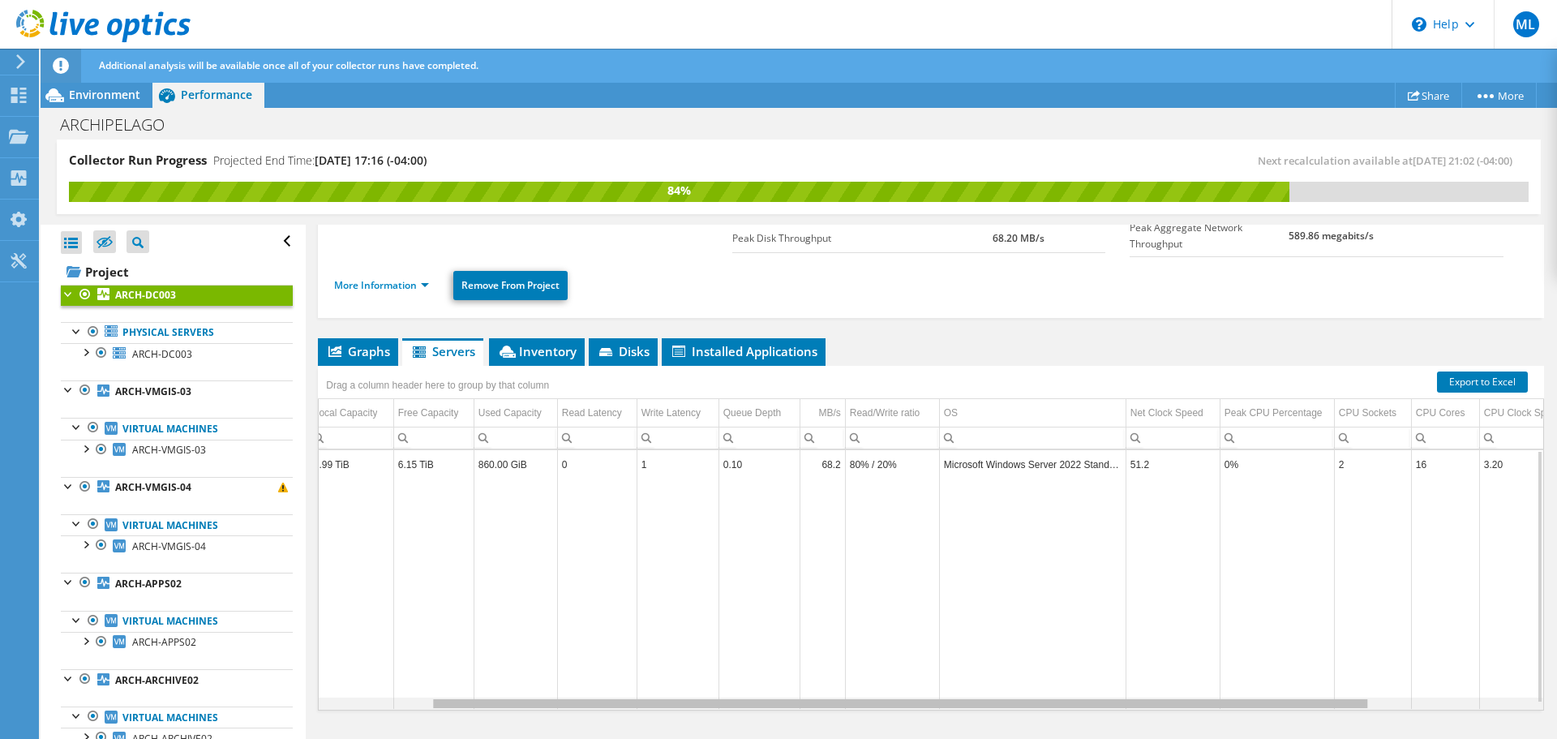
scroll to position [0, 0]
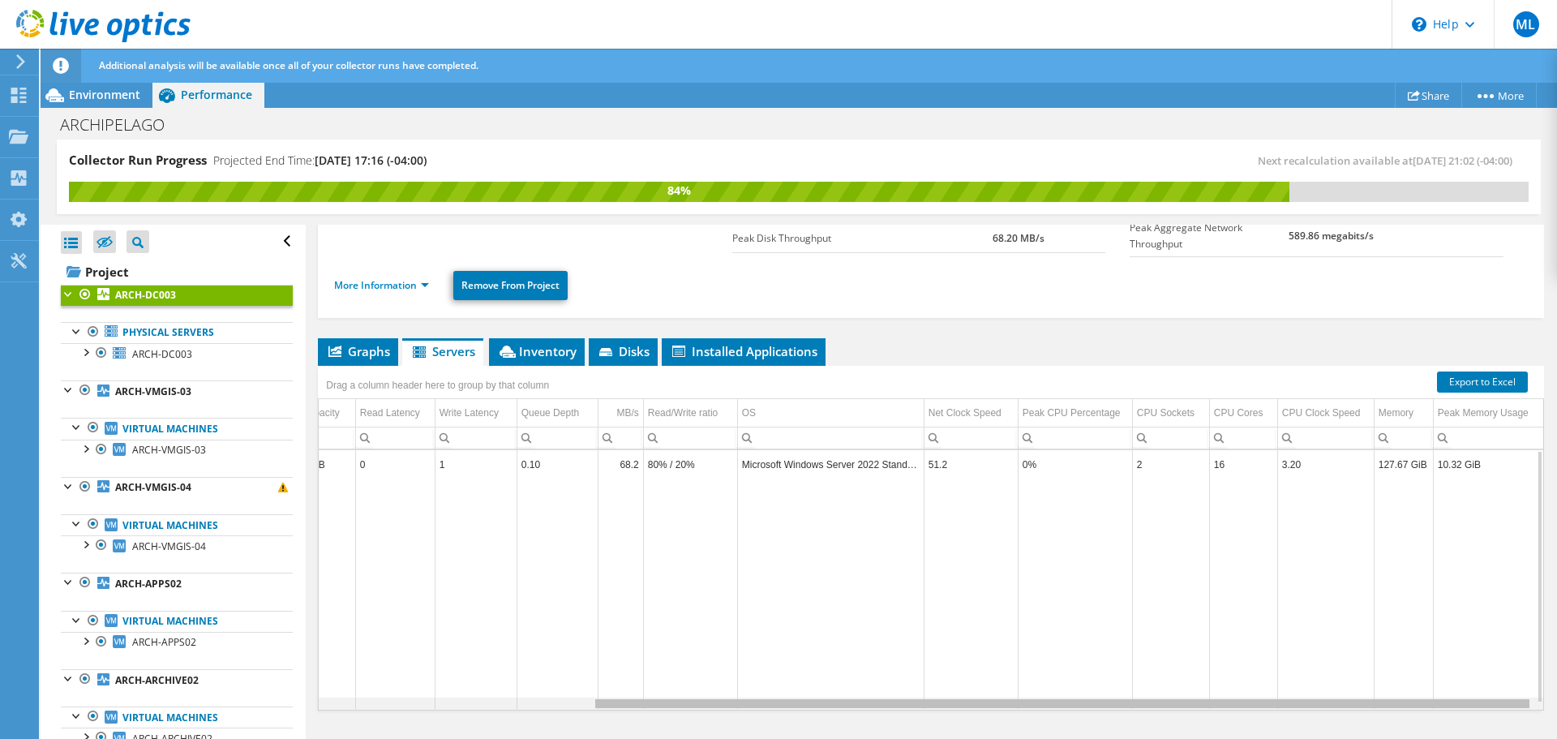
drag, startPoint x: 929, startPoint y: 703, endPoint x: 1285, endPoint y: 700, distance: 355.9
click at [1285, 700] on body "ML End User [PERSON_NAME] [EMAIL_ADDRESS][DOMAIN_NAME] Ekaliber My Profile Log …" at bounding box center [778, 369] width 1557 height 739
